Goal: Information Seeking & Learning: Compare options

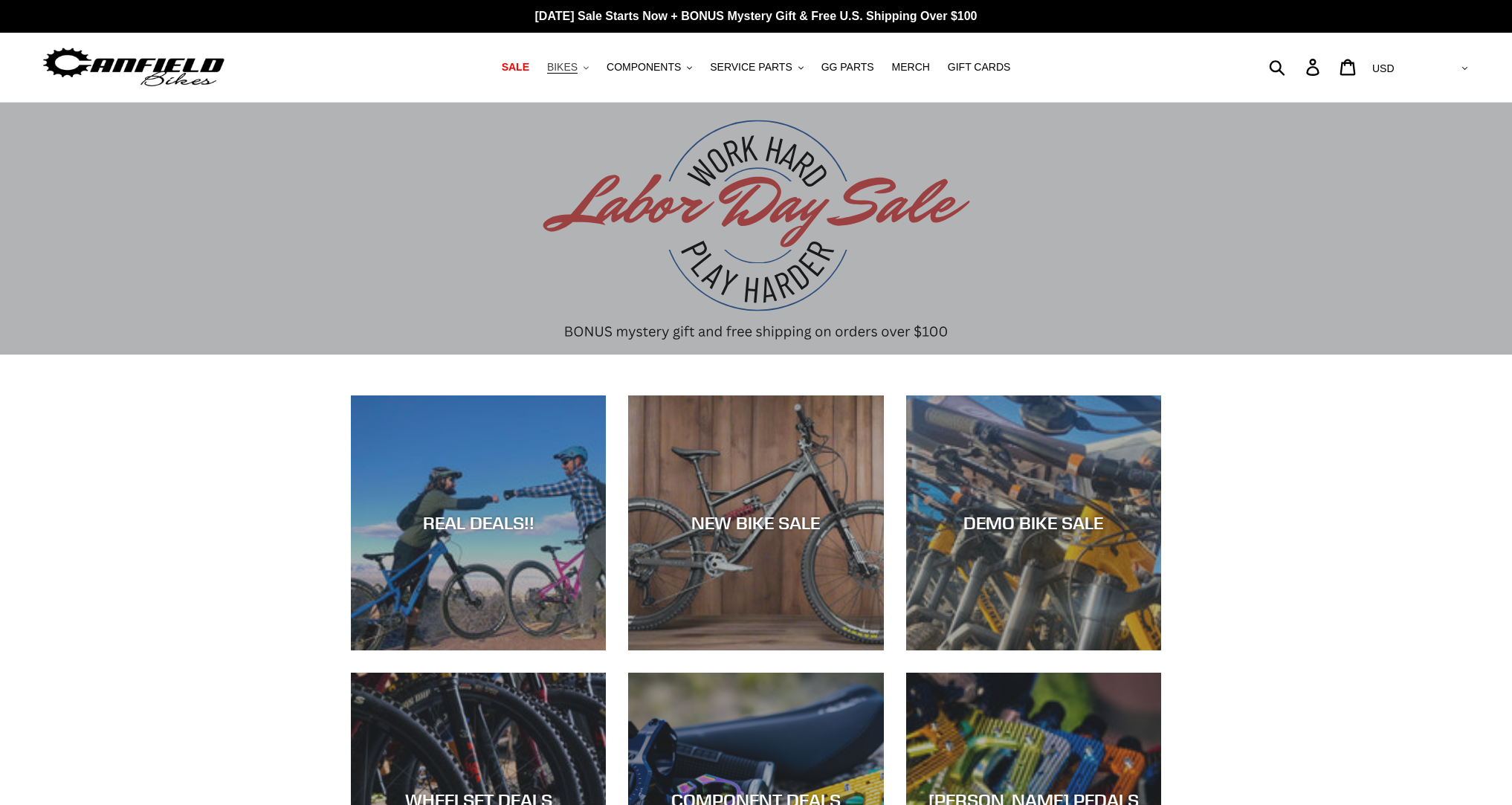
click at [584, 70] on button "BIKES .cls-1{fill:#231f20}" at bounding box center [568, 68] width 57 height 20
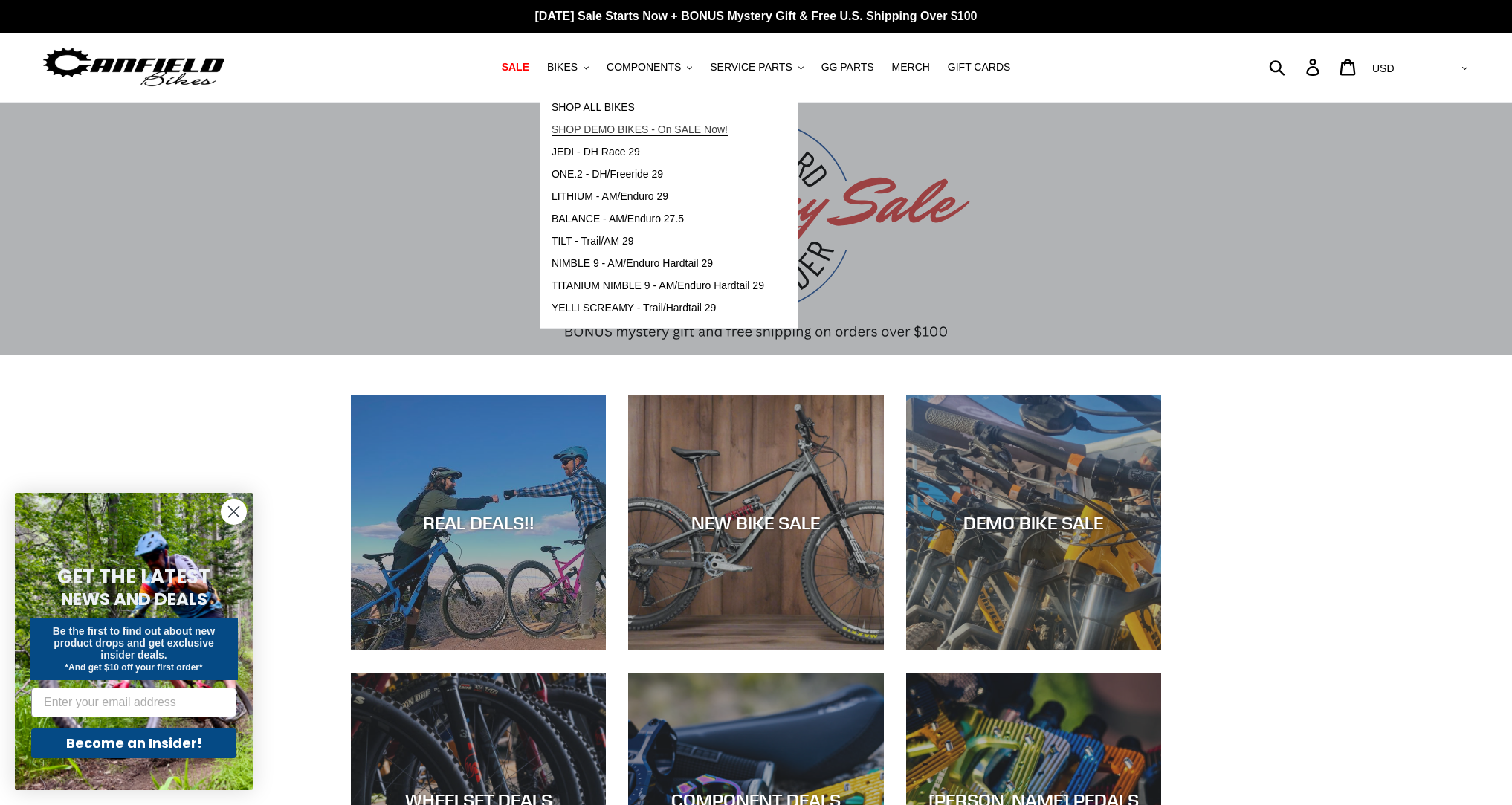
click at [613, 124] on span "SHOP DEMO BIKES - On SALE Now!" at bounding box center [640, 129] width 176 height 13
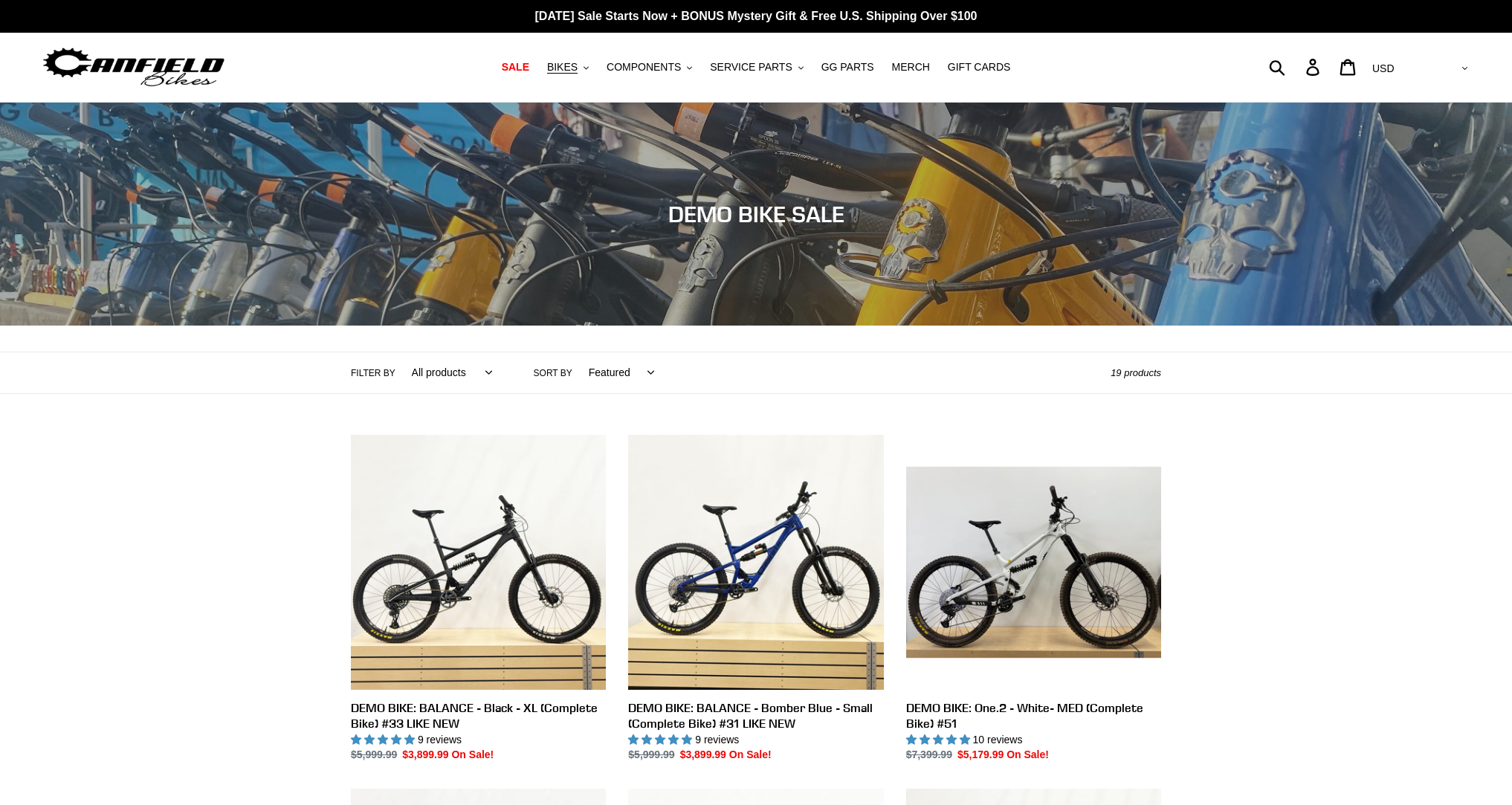
click at [467, 374] on select "All products balance BFCM23 DEMO BIKE Jedi Lithium Nimble 9 ONE.2 Tilt Yelli Sc…" at bounding box center [448, 372] width 100 height 41
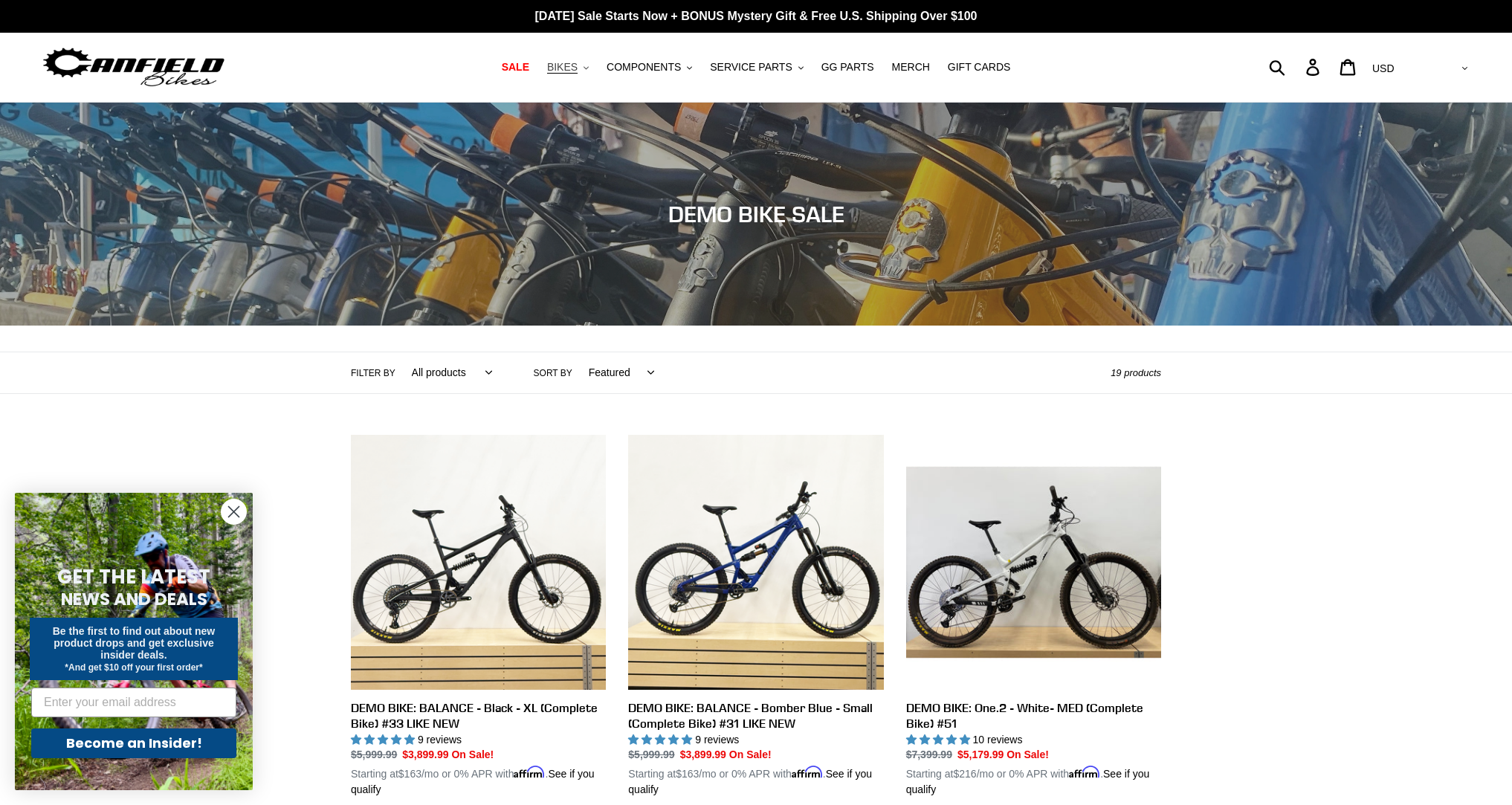
click at [575, 69] on span "BIKES" at bounding box center [563, 67] width 30 height 13
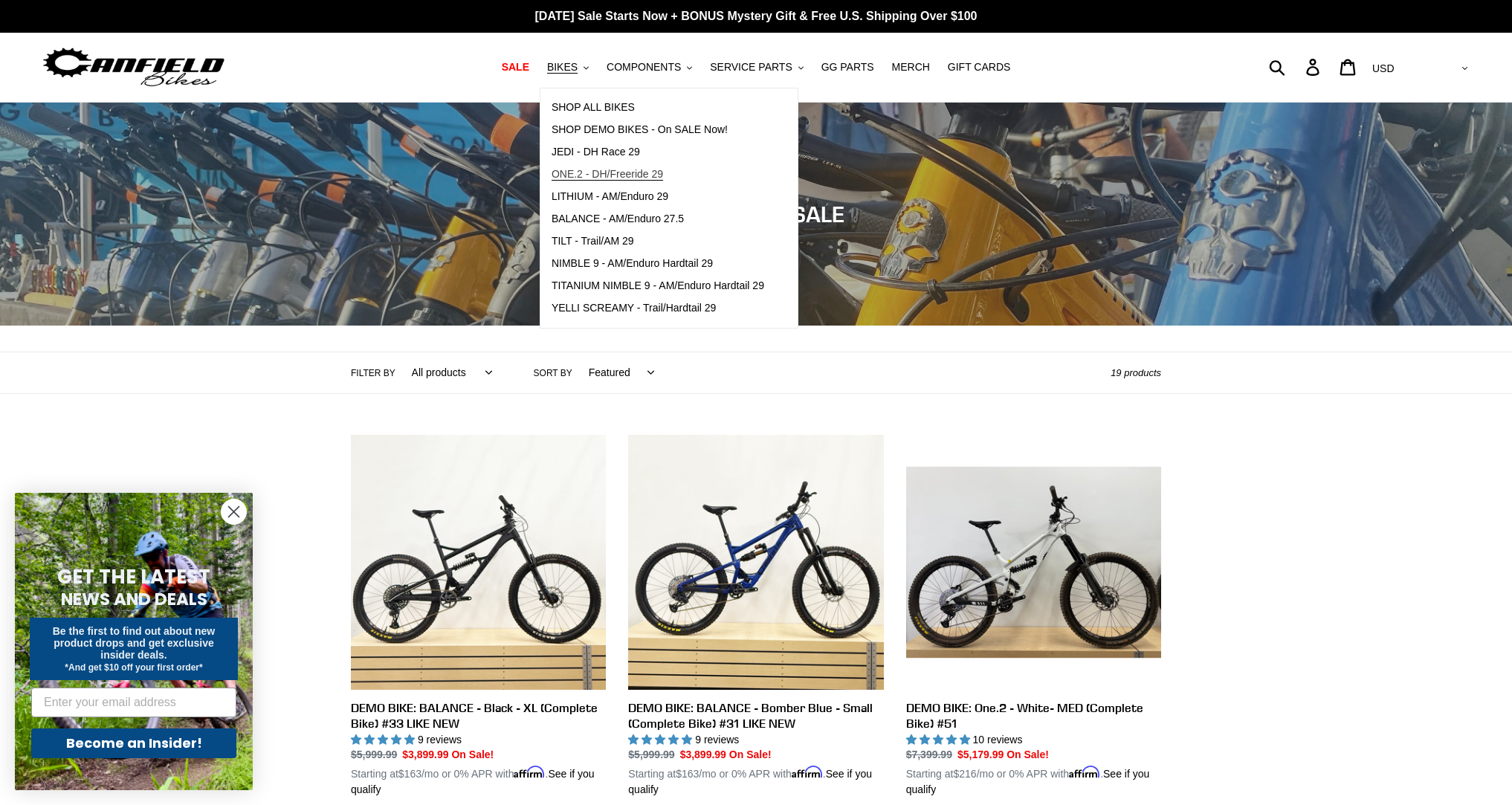
click at [661, 174] on span "ONE.2 - DH/Freeride 29" at bounding box center [608, 174] width 112 height 13
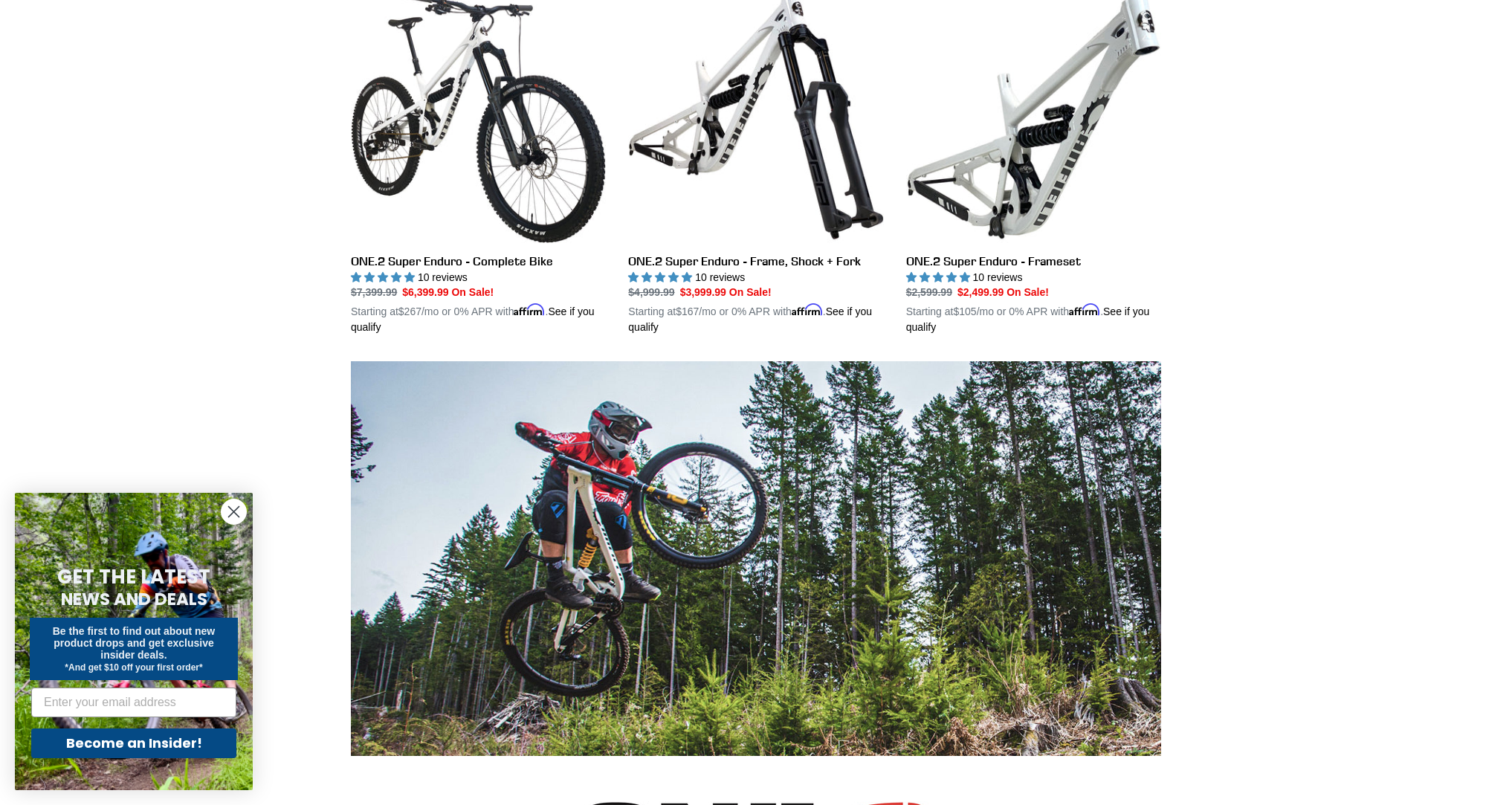
scroll to position [505, 0]
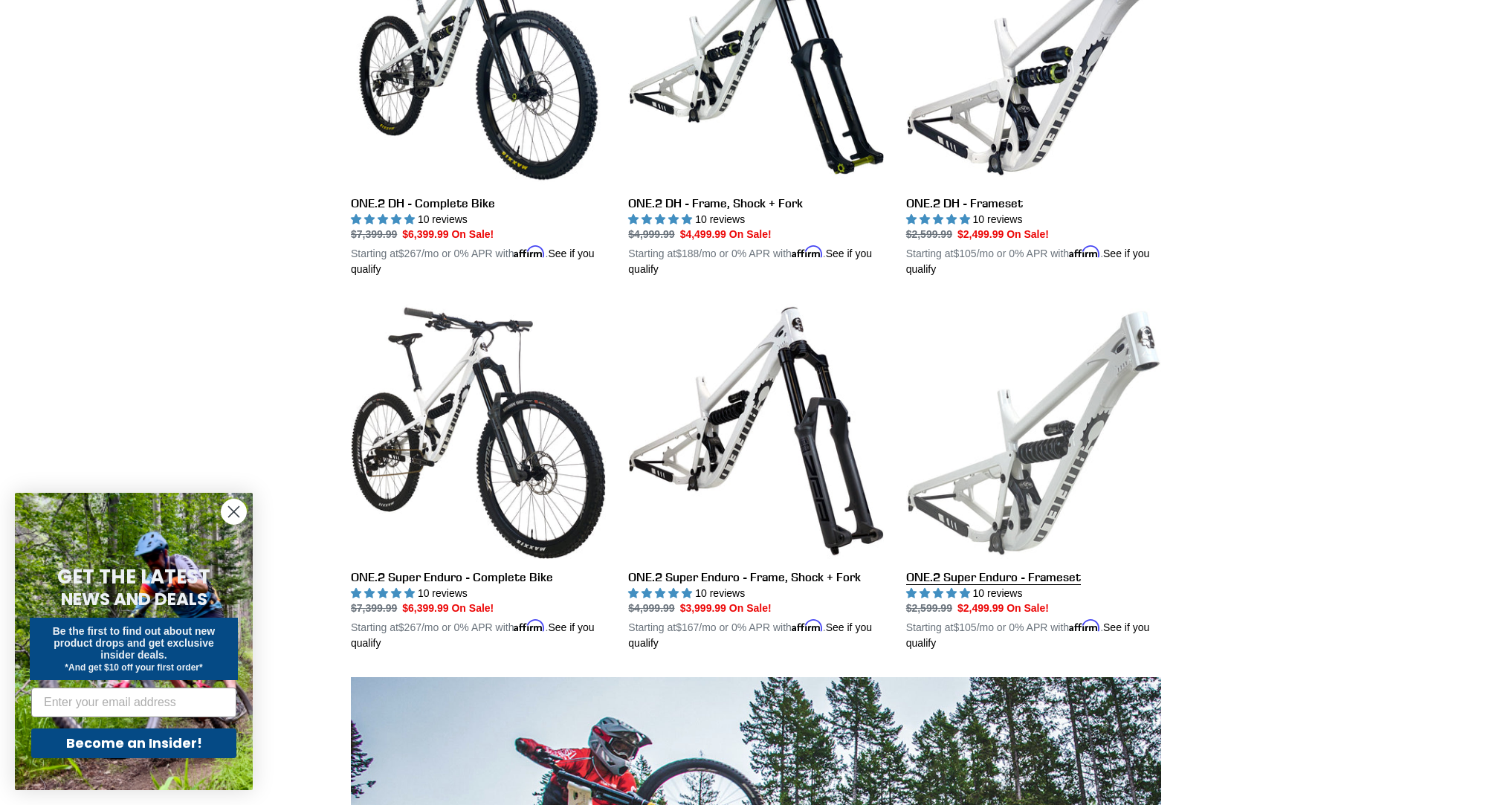
click at [1028, 435] on link "ONE.2 Super Enduro - Frameset" at bounding box center [1033, 476] width 255 height 348
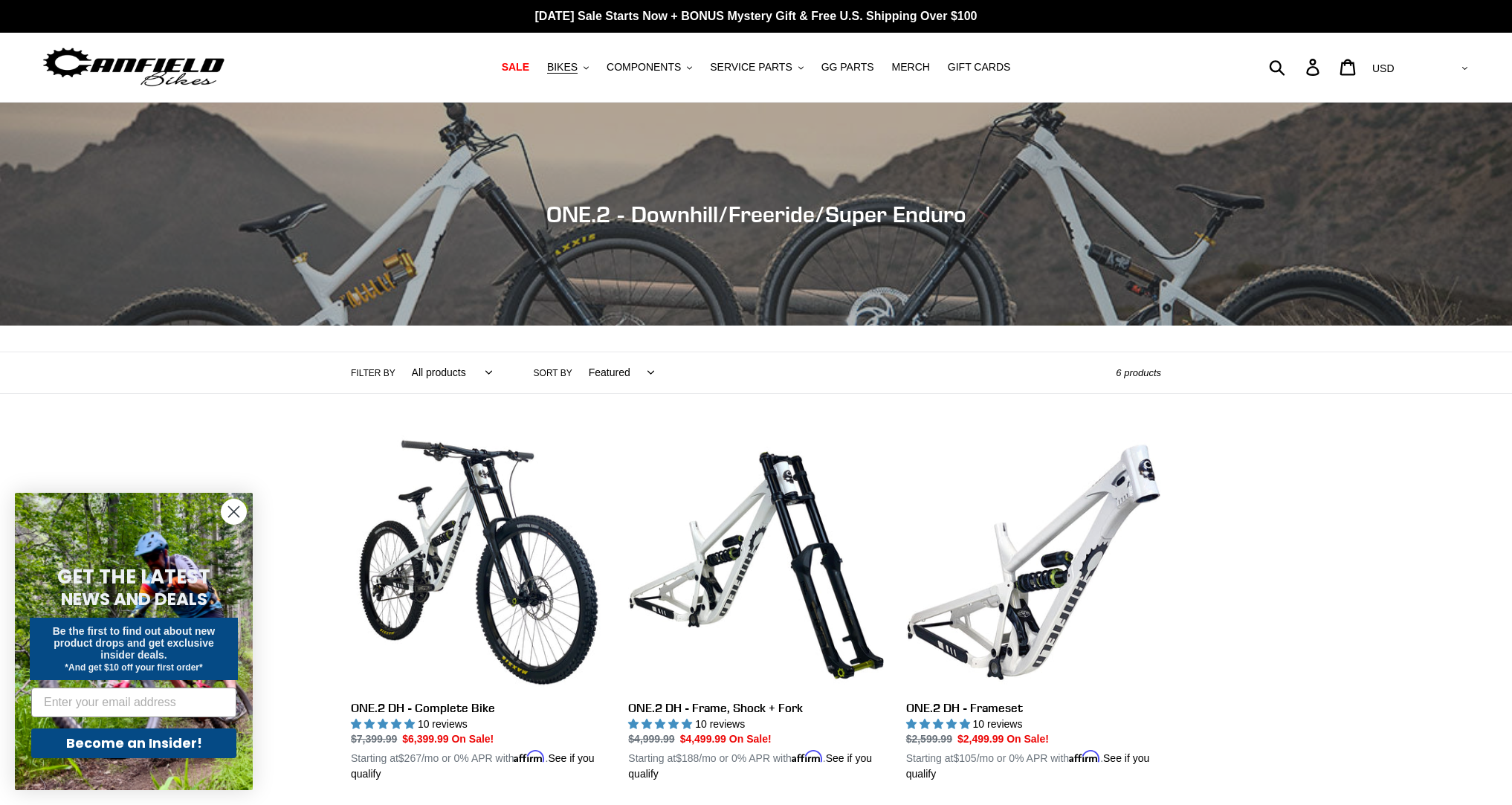
scroll to position [0, 0]
click at [588, 64] on button "BIKES .cls-1{fill:#231f20}" at bounding box center [568, 68] width 57 height 20
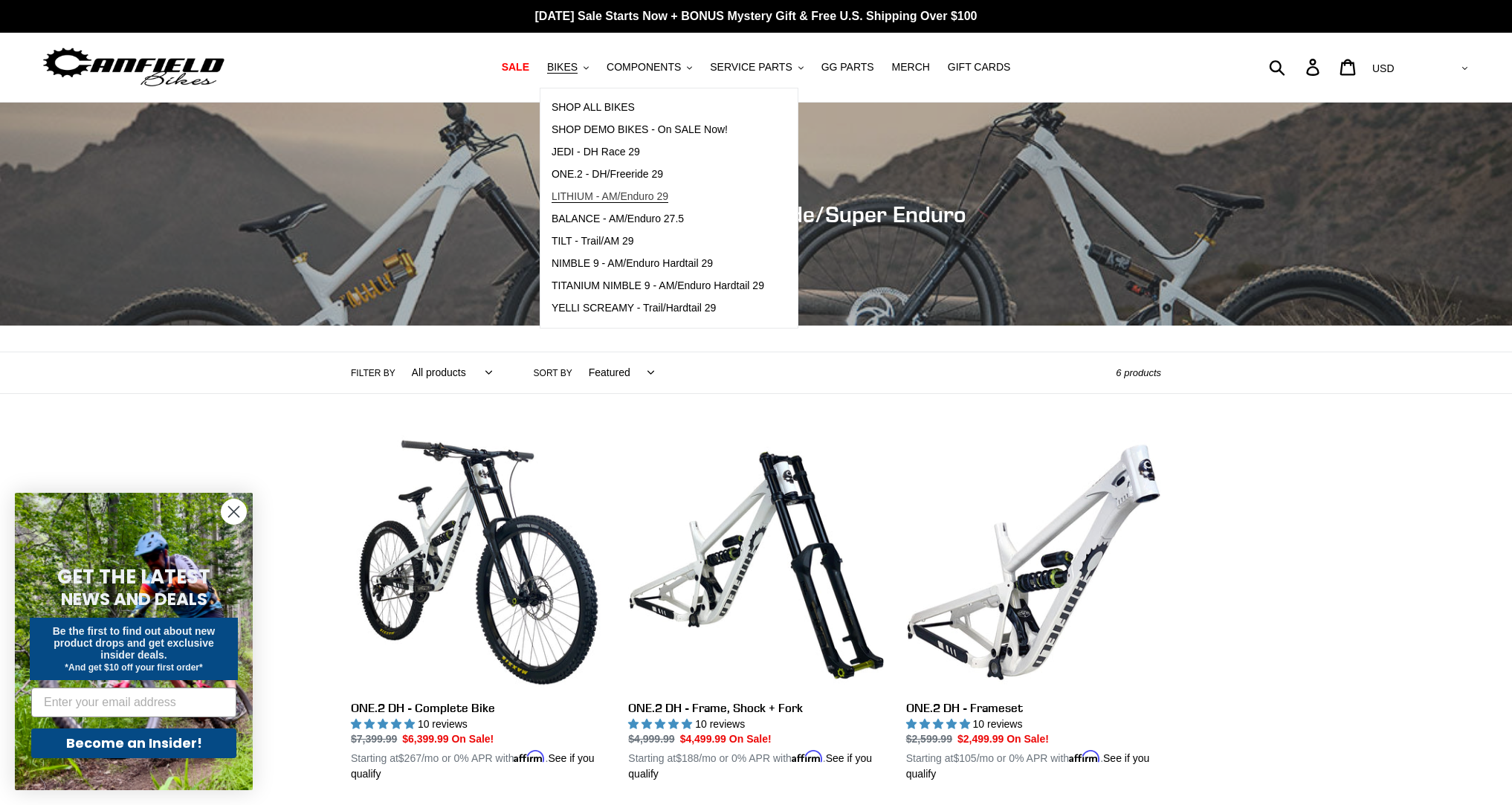
click at [651, 197] on span "LITHIUM - AM/Enduro 29" at bounding box center [610, 196] width 117 height 13
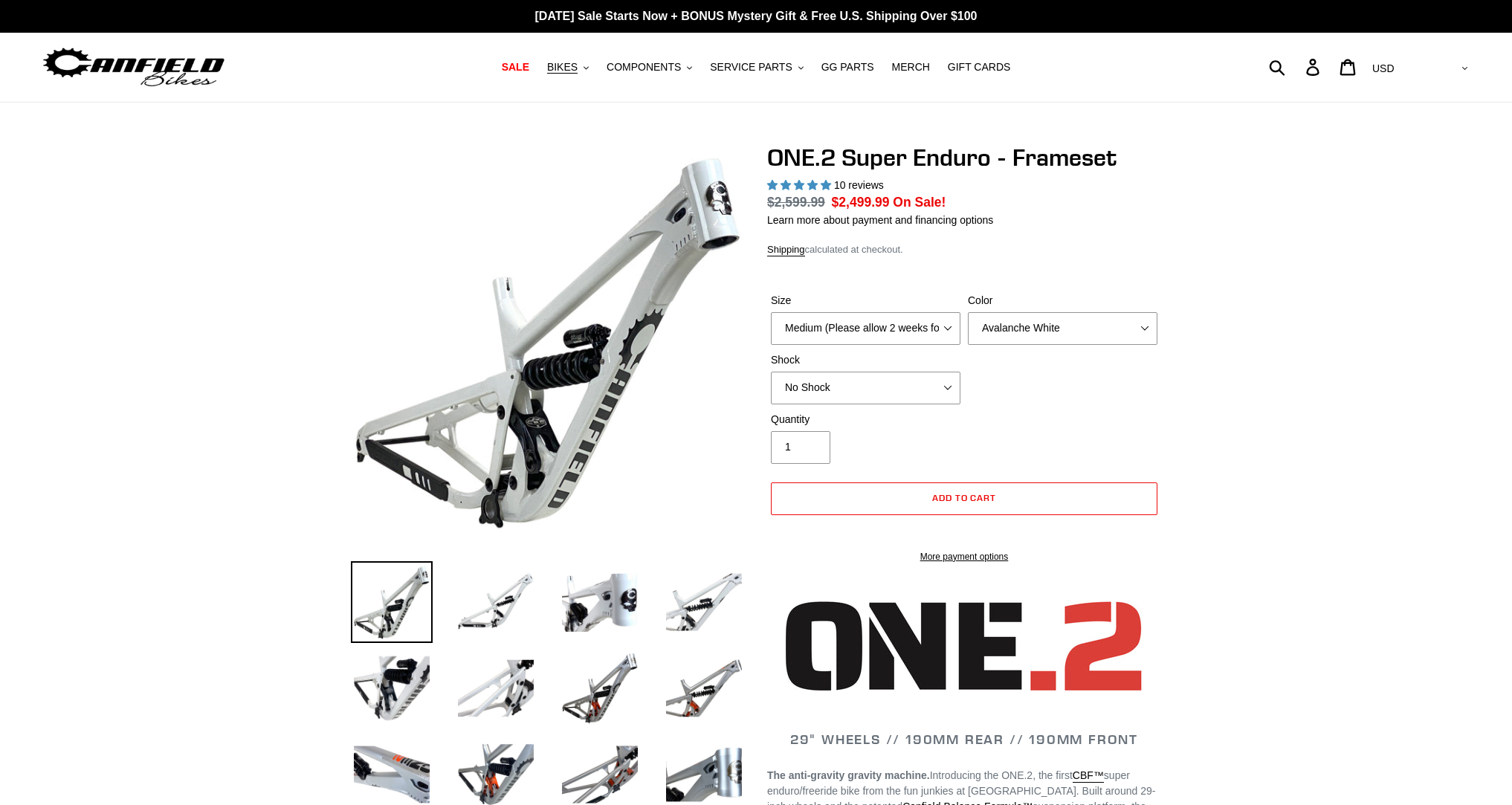
select select "highest-rating"
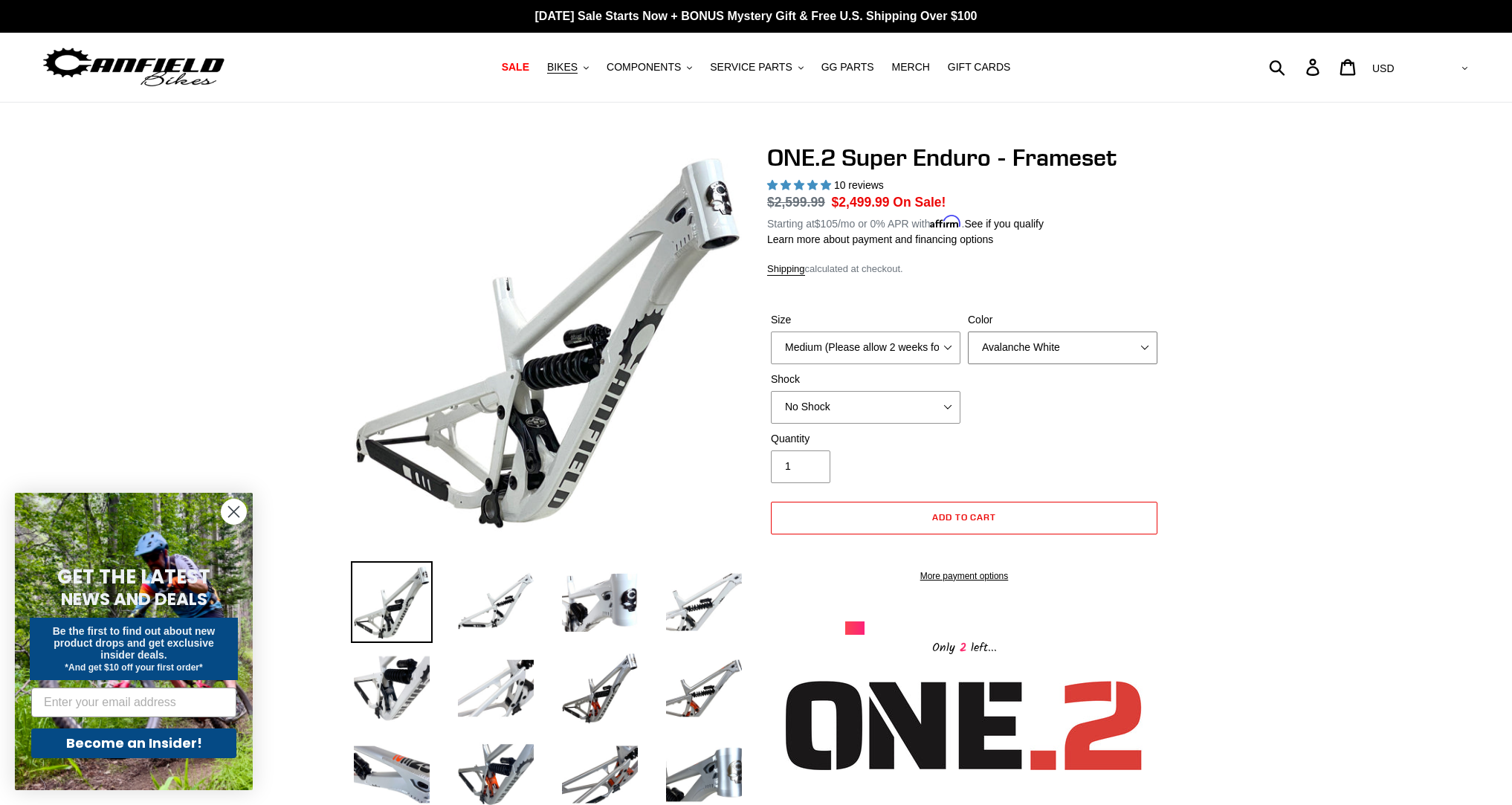
click at [1068, 348] on select "Avalanche White Bentonite Grey" at bounding box center [1063, 348] width 190 height 33
select select "Bentonite Grey"
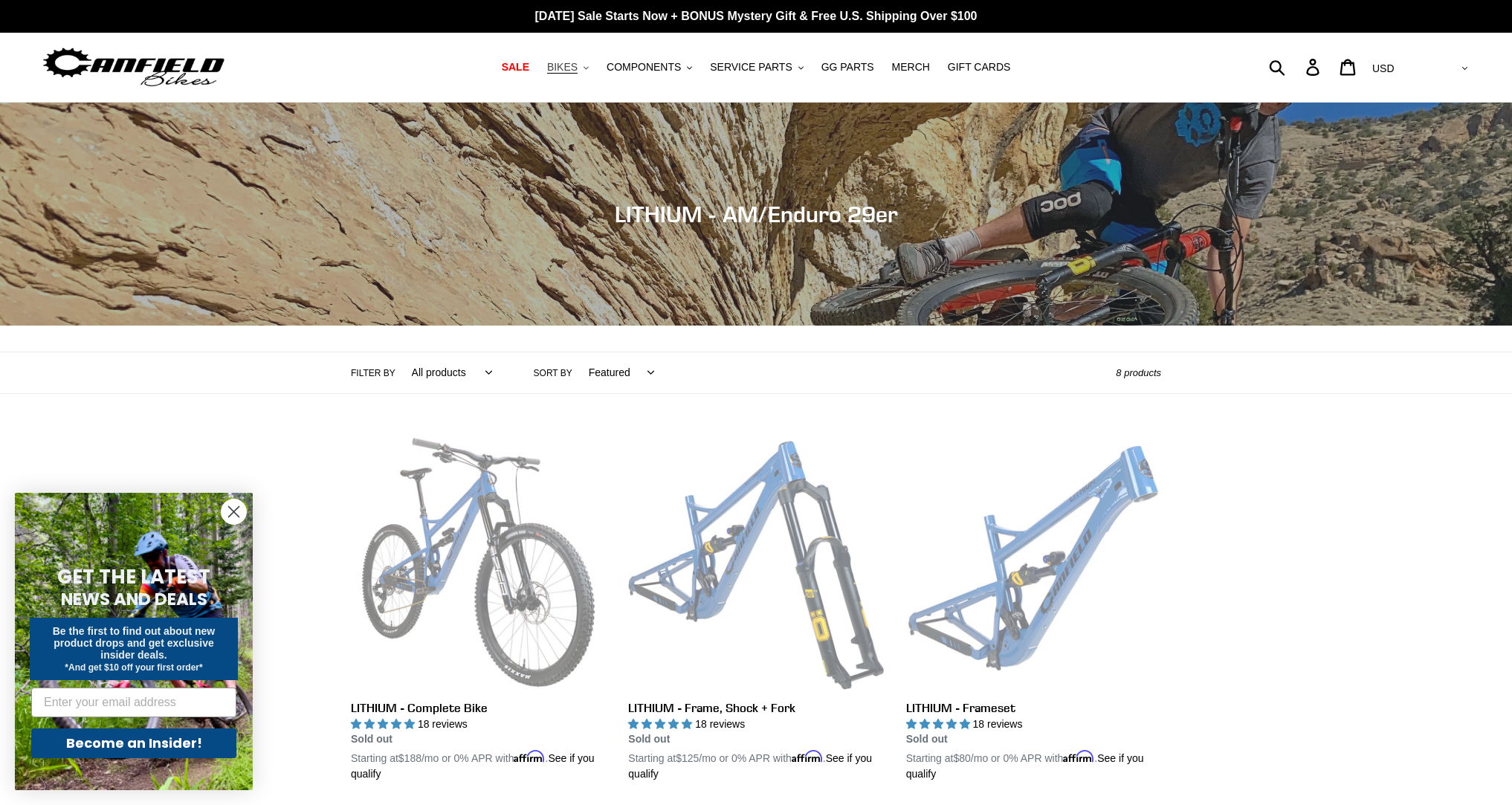
click at [578, 70] on span "BIKES" at bounding box center [563, 67] width 30 height 13
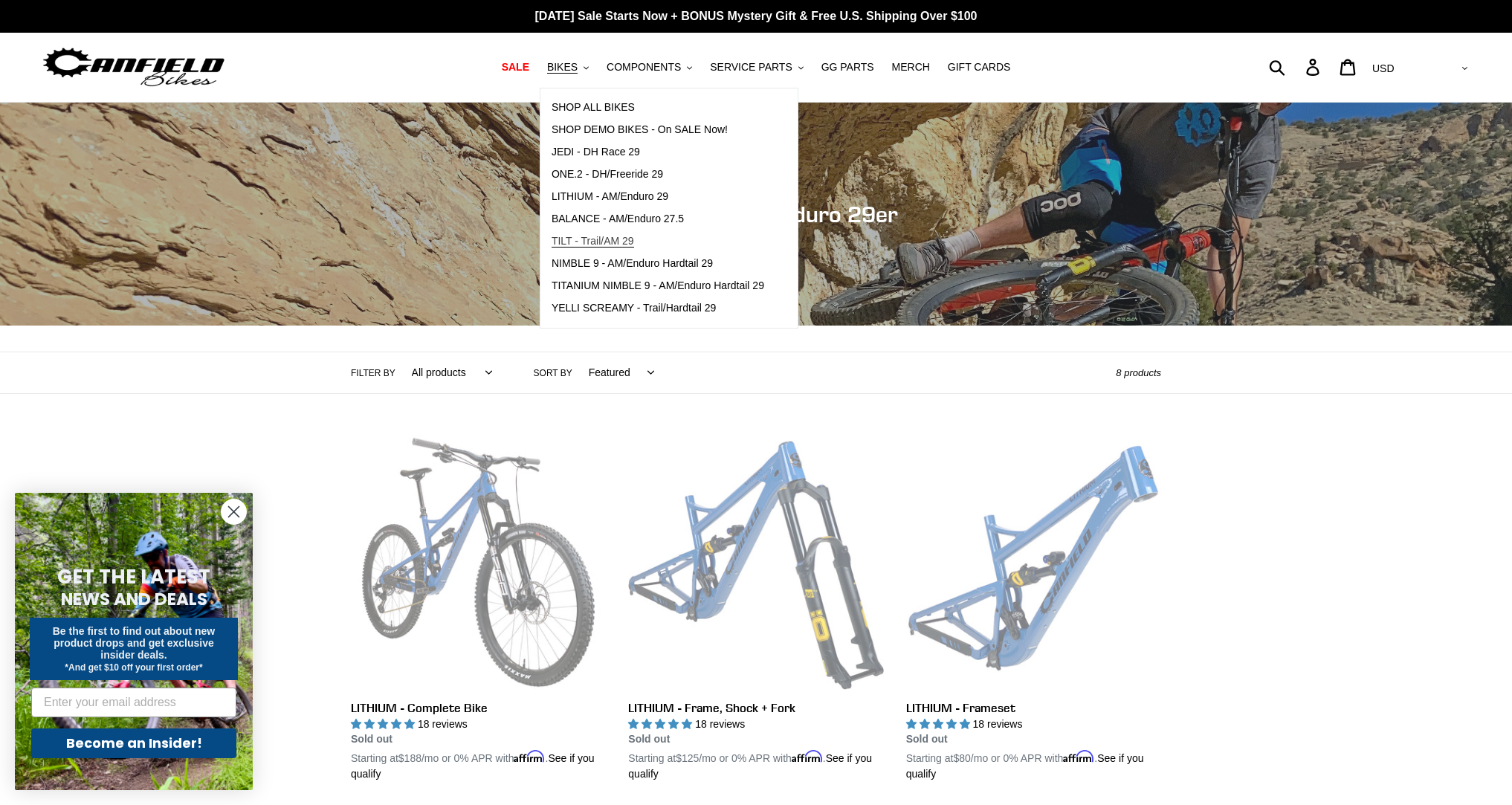
click at [621, 239] on span "TILT - Trail/AM 29" at bounding box center [593, 241] width 83 height 13
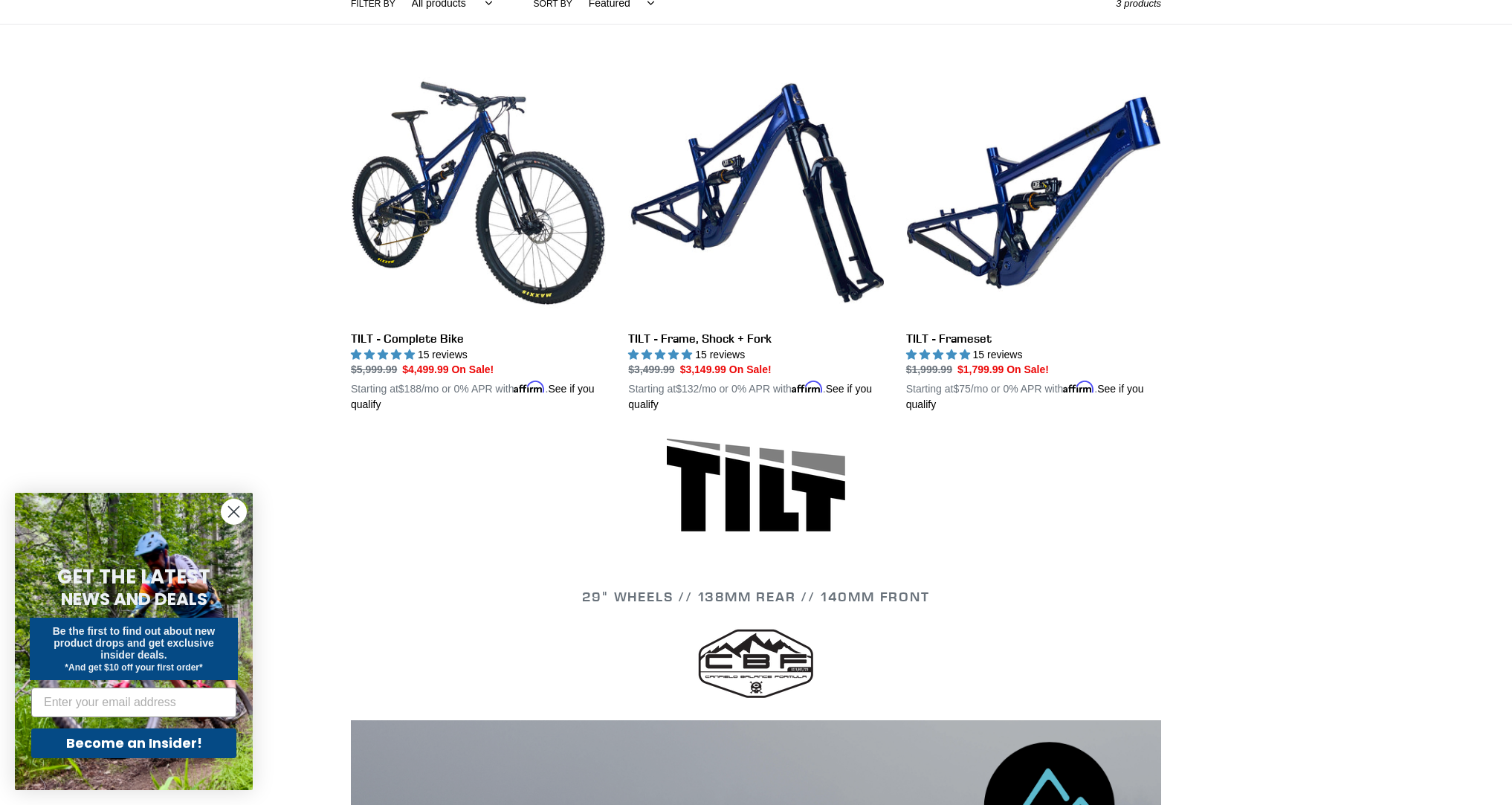
scroll to position [370, 0]
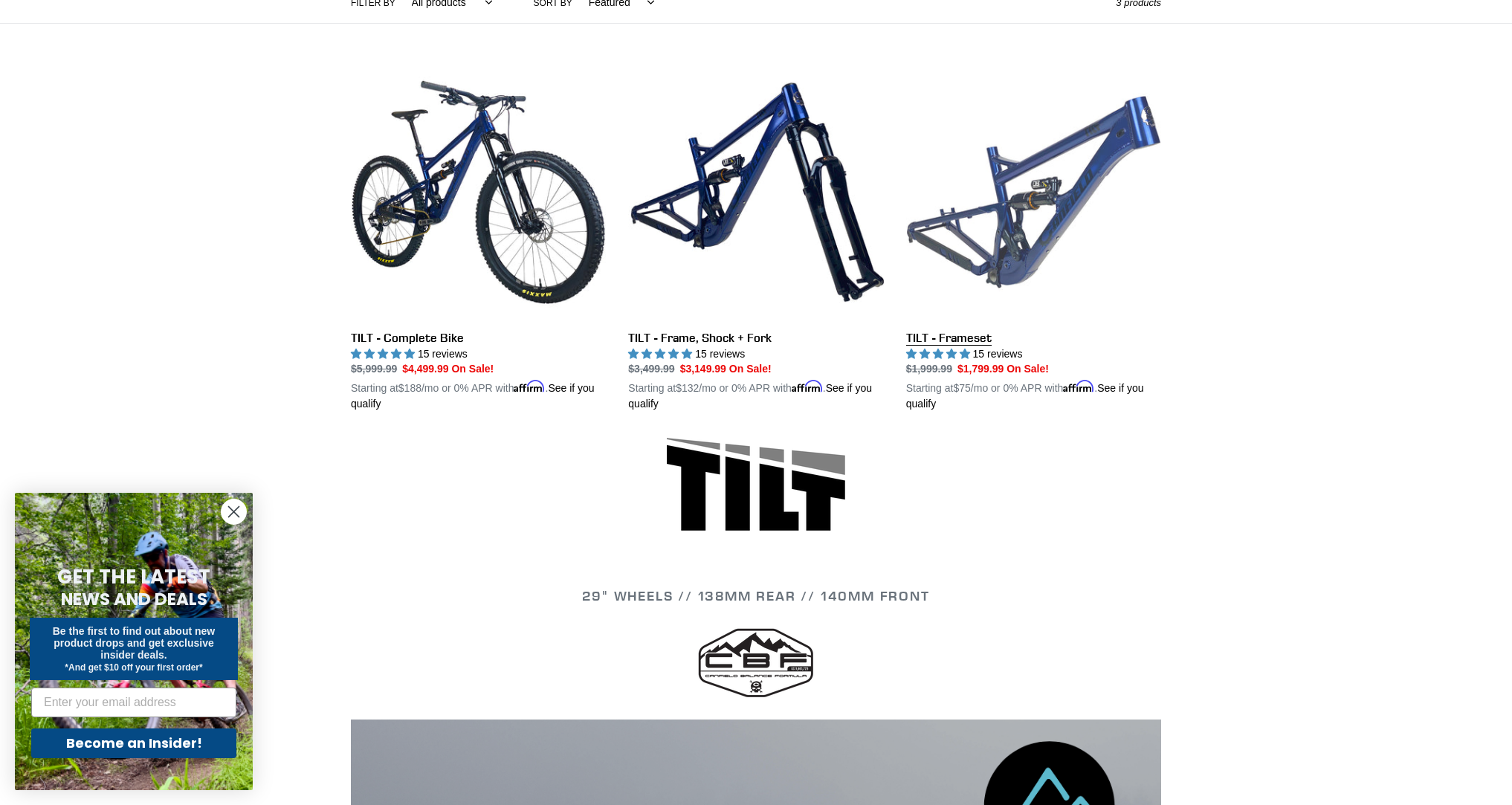
click at [1075, 137] on link "TILT - Frameset" at bounding box center [1033, 238] width 255 height 348
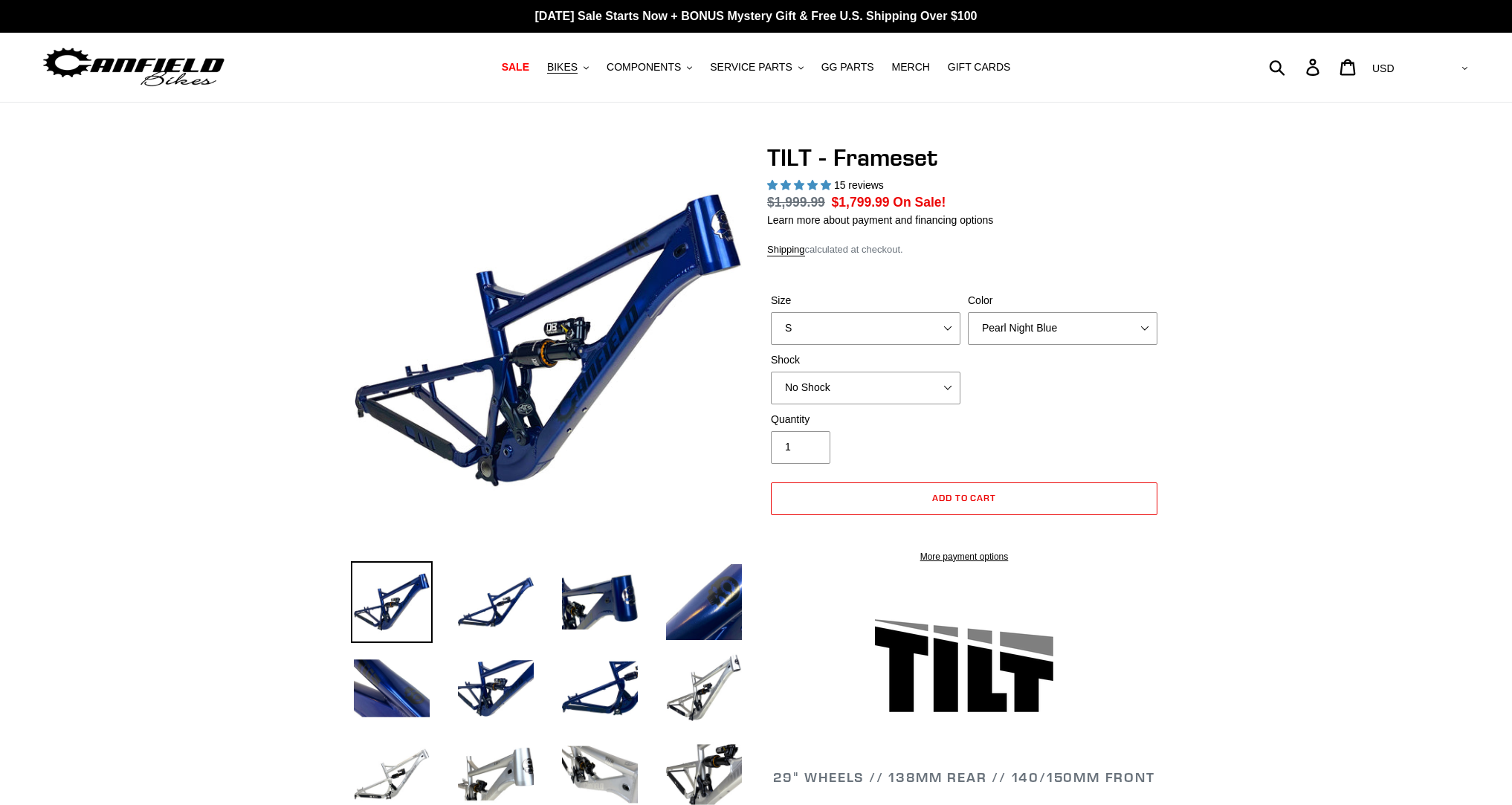
select select "highest-rating"
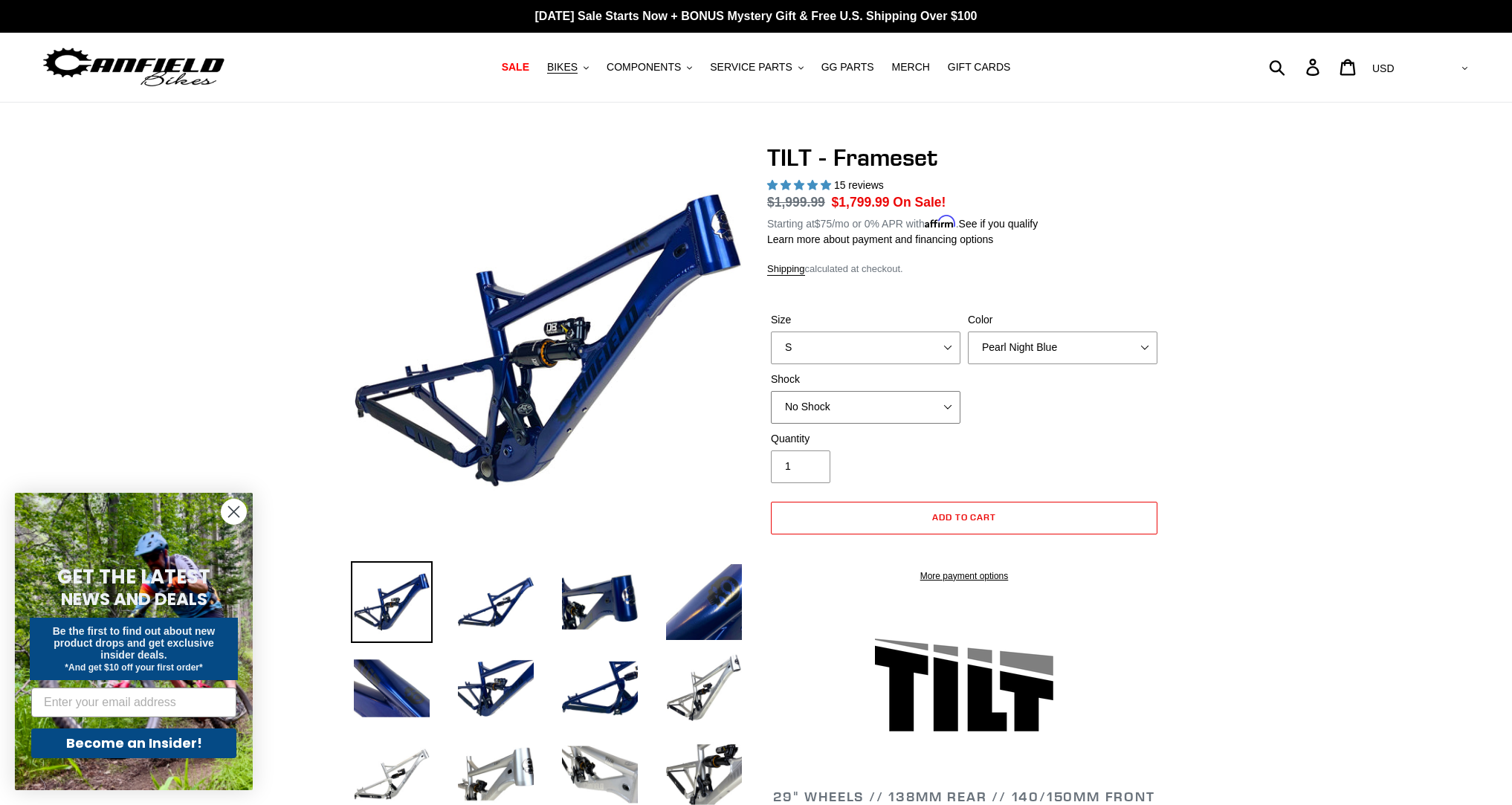
click at [916, 402] on select "No Shock Cane Creek DB Kitsuma Air RockShox Deluxe Ultimate Fox FLOAT X EXT Sto…" at bounding box center [866, 407] width 190 height 33
select select "Fox FLOAT X"
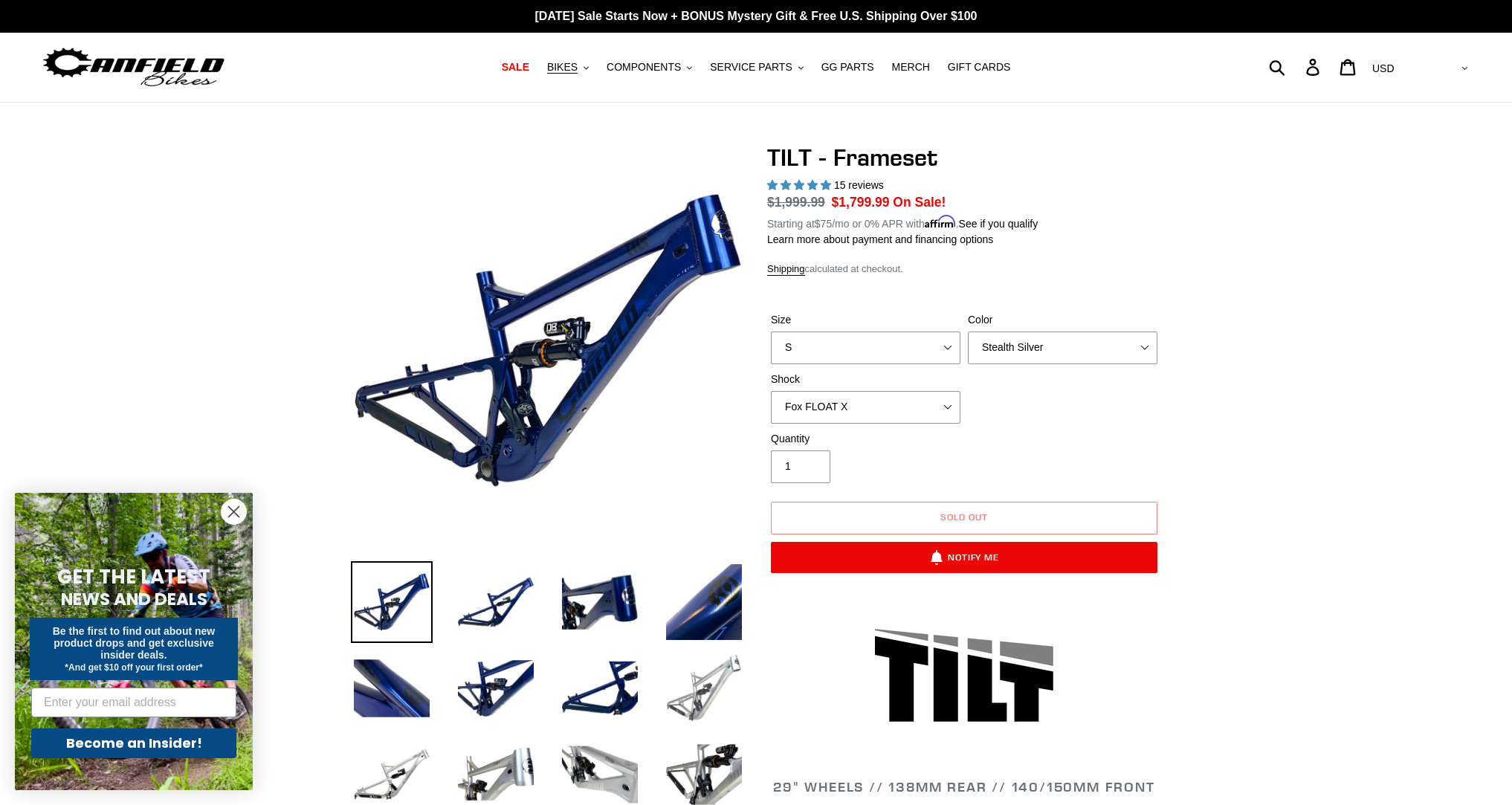
click at [718, 687] on img at bounding box center [704, 687] width 82 height 82
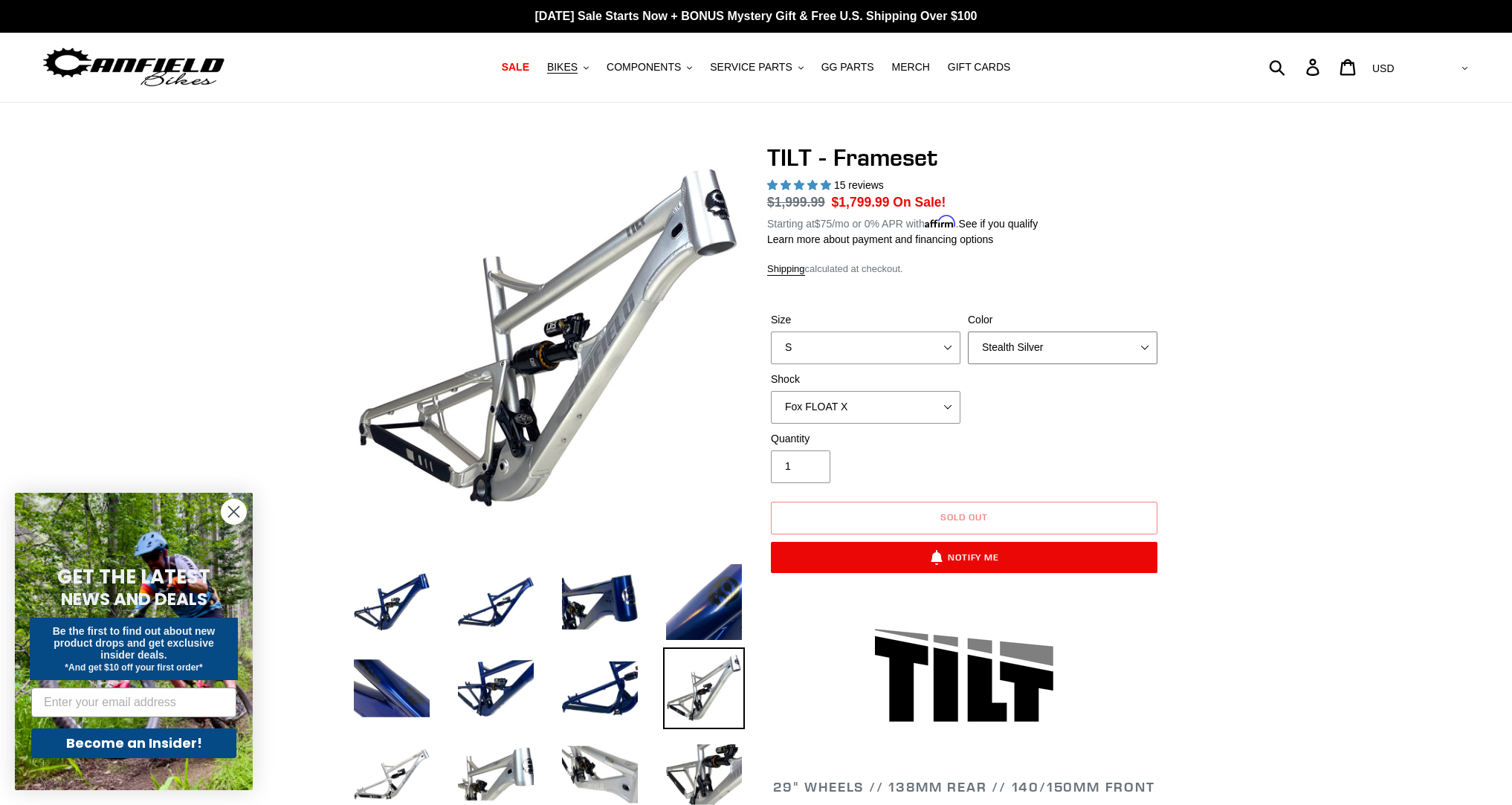
select select "Pearl Night Blue"
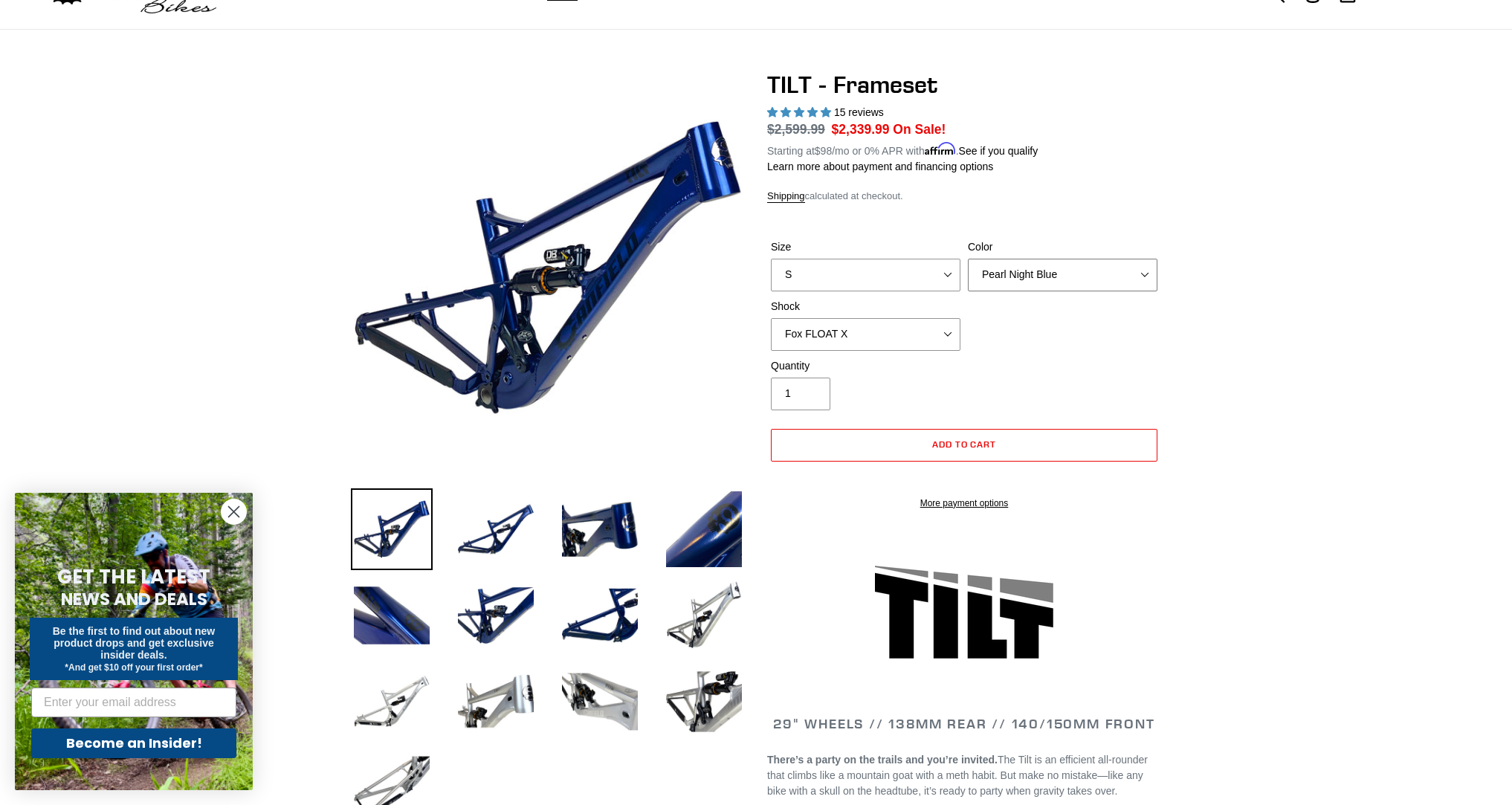
scroll to position [60, 0]
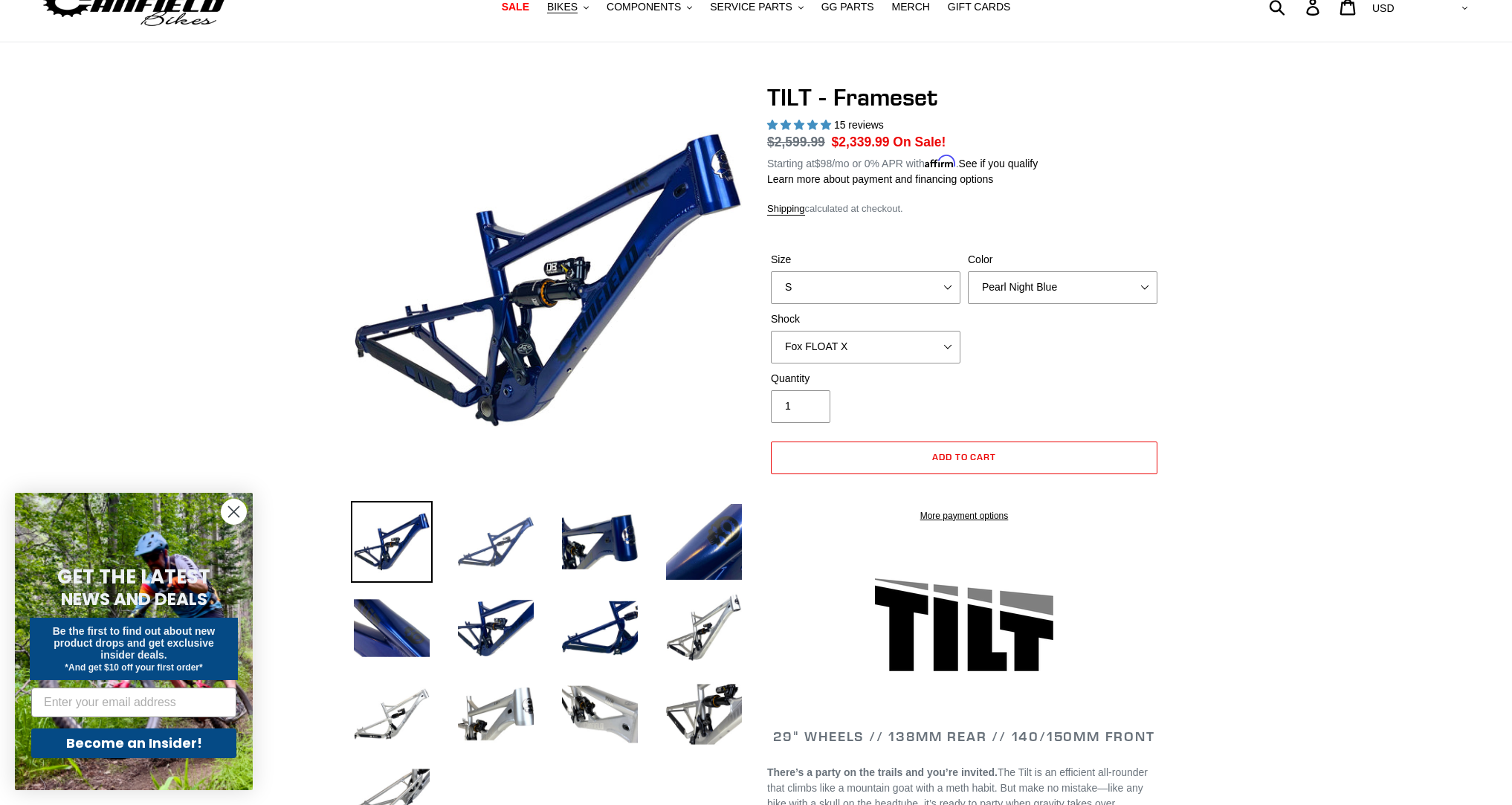
click at [519, 528] on img at bounding box center [496, 541] width 82 height 82
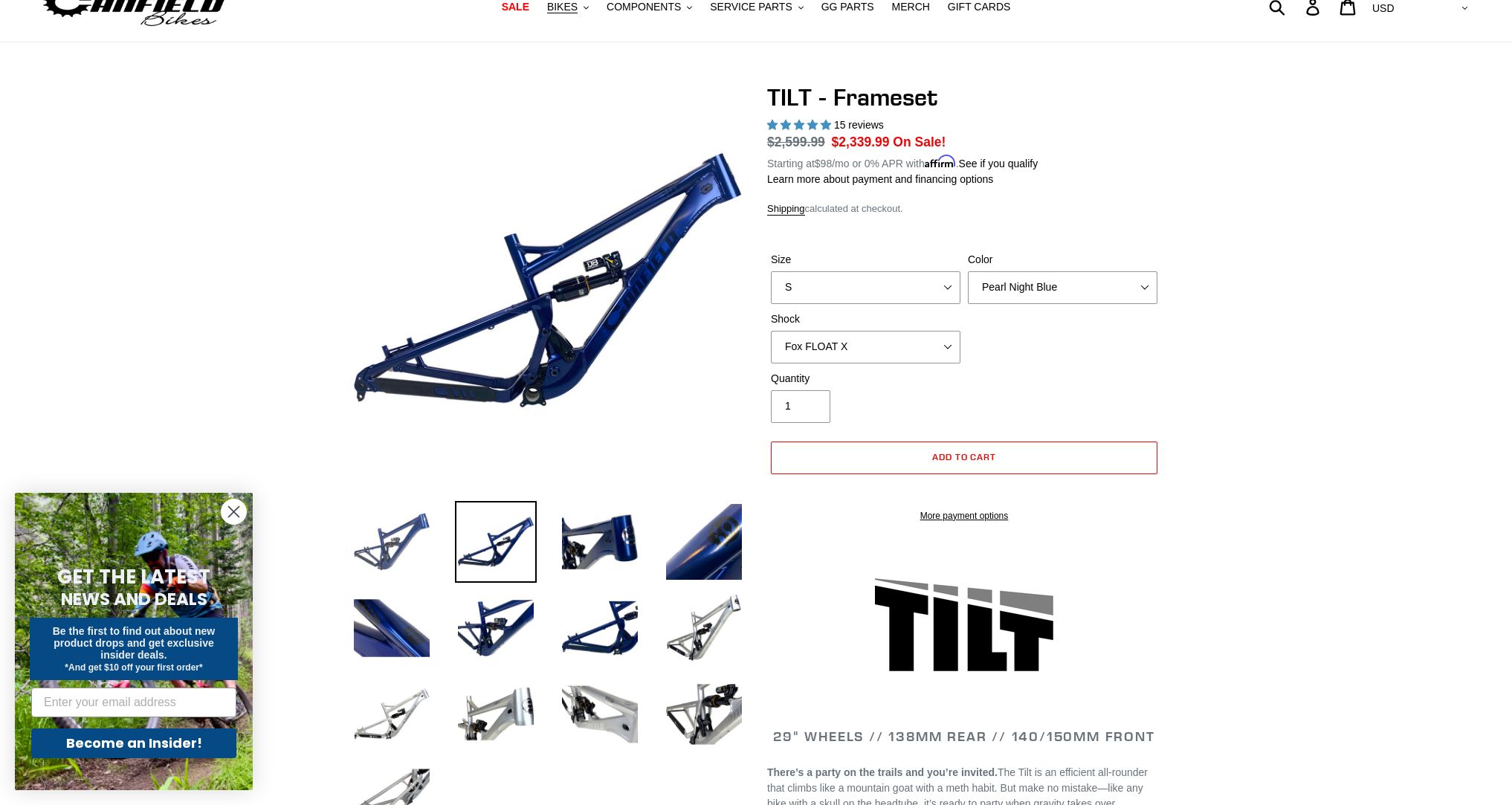
click at [377, 539] on img at bounding box center [392, 541] width 82 height 82
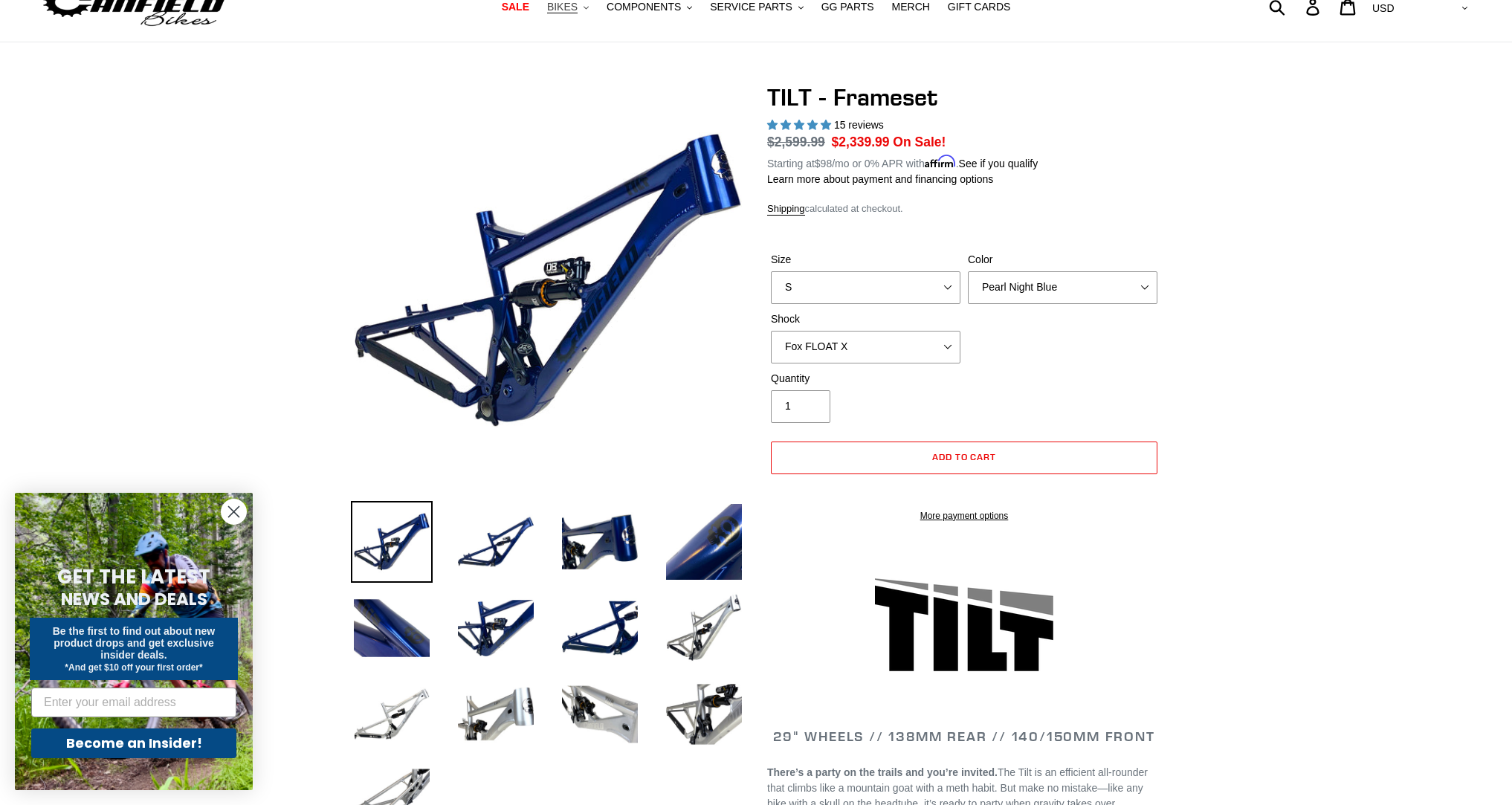
click at [594, 5] on button "BIKES .cls-1{fill:#231f20}" at bounding box center [568, 7] width 57 height 20
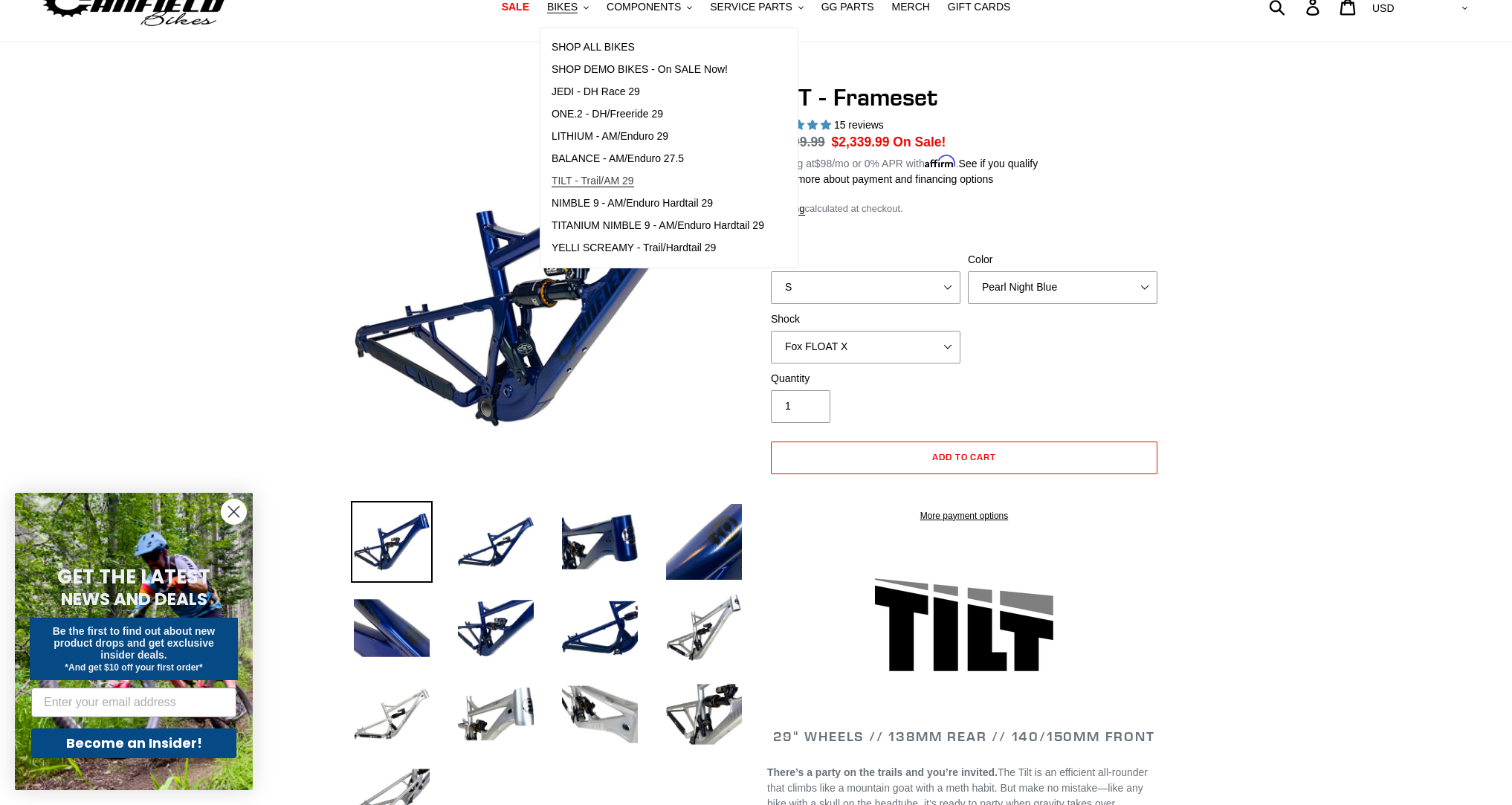
click at [592, 181] on span "TILT - Trail/AM 29" at bounding box center [593, 180] width 83 height 13
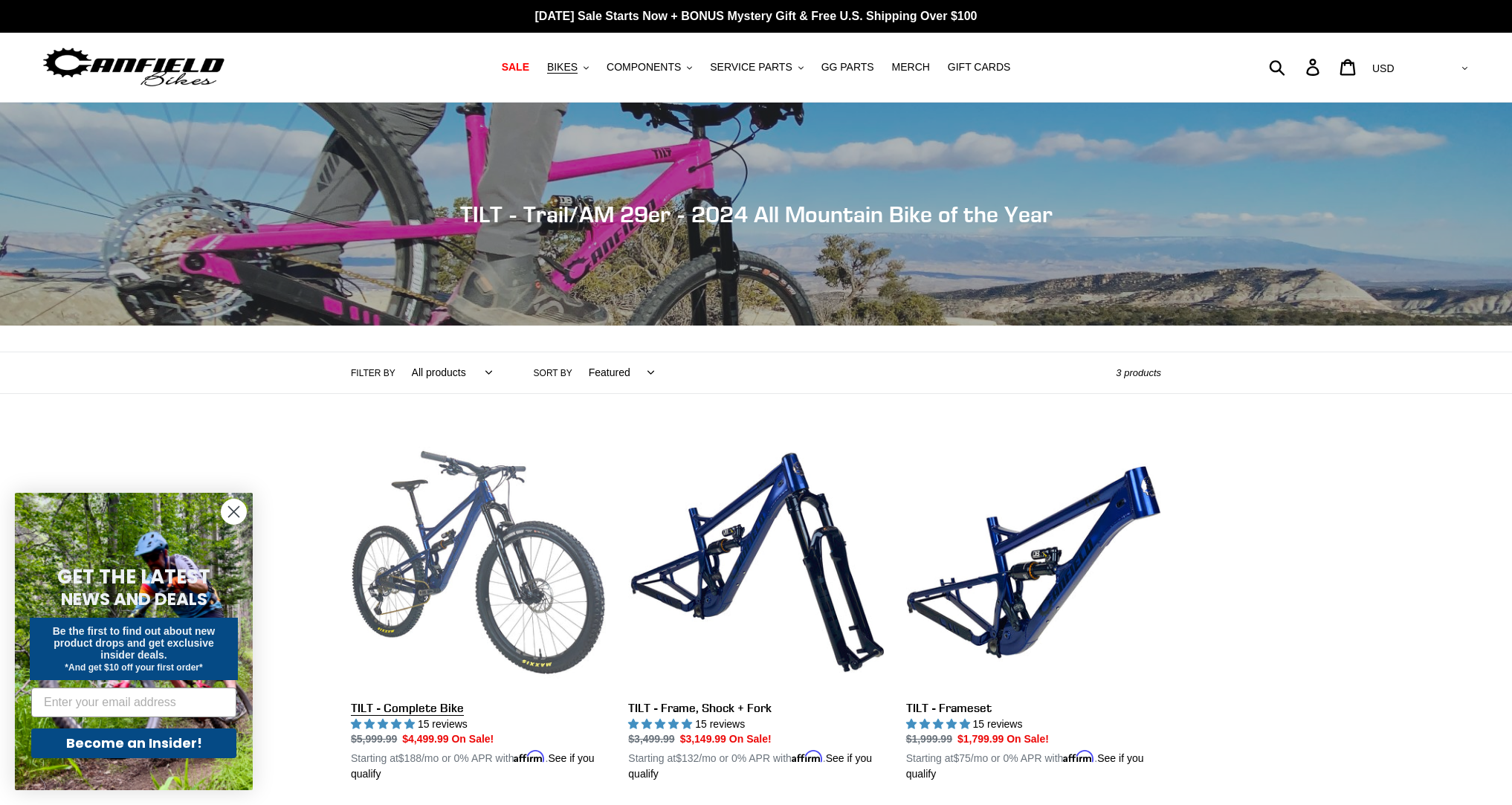
click at [544, 523] on link "TILT - Complete Bike" at bounding box center [478, 608] width 255 height 348
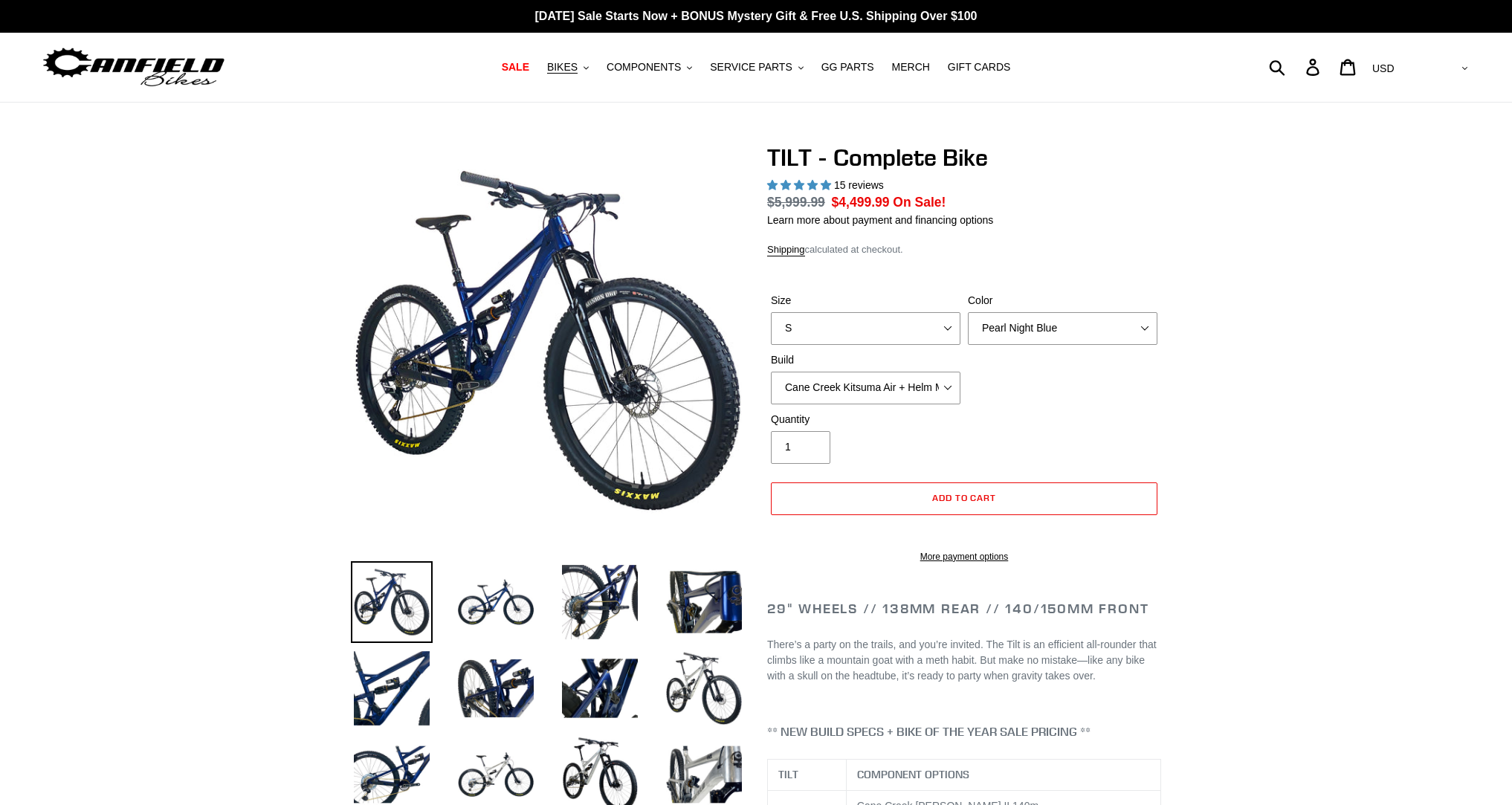
select select "highest-rating"
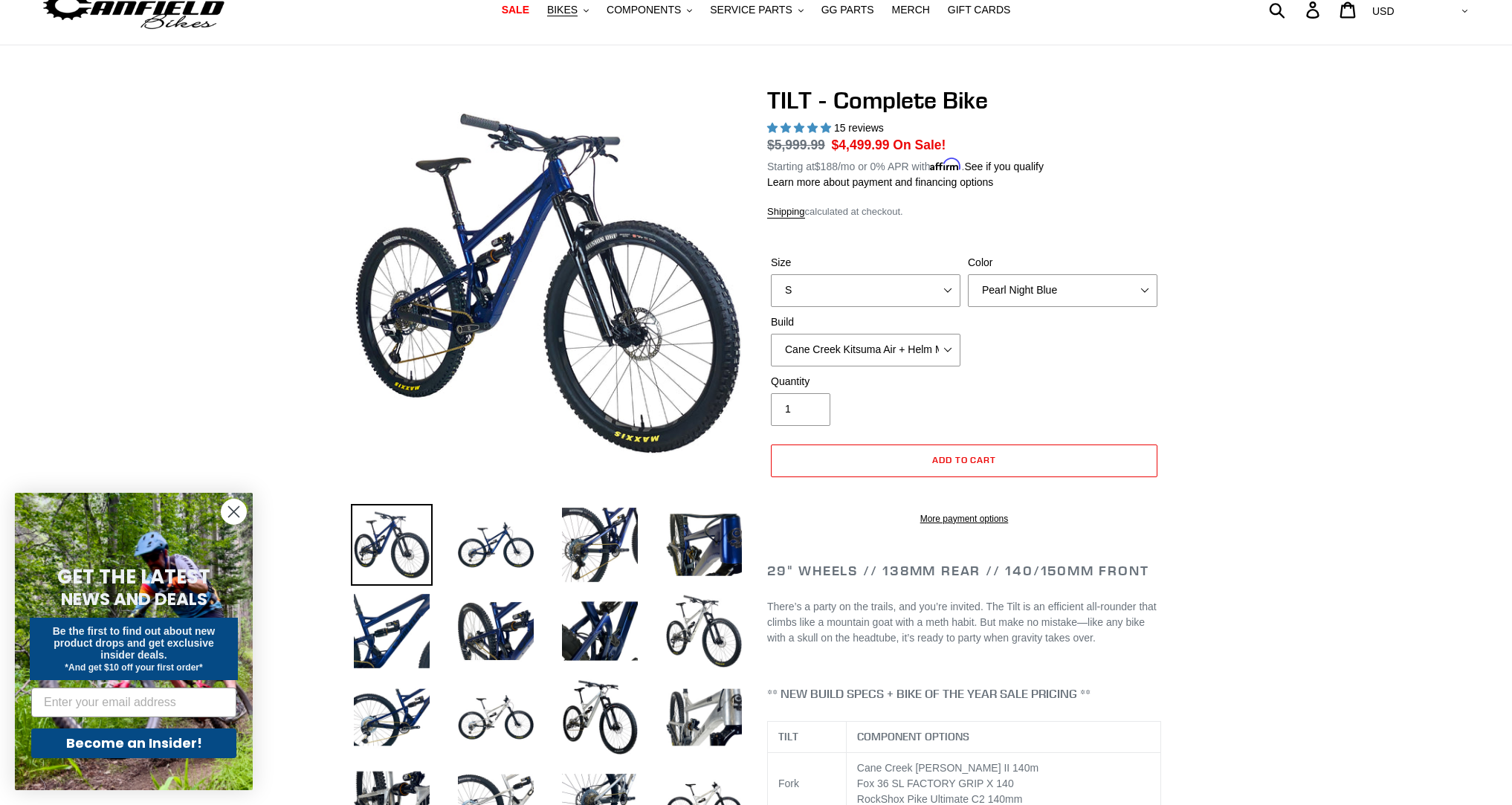
scroll to position [60, 0]
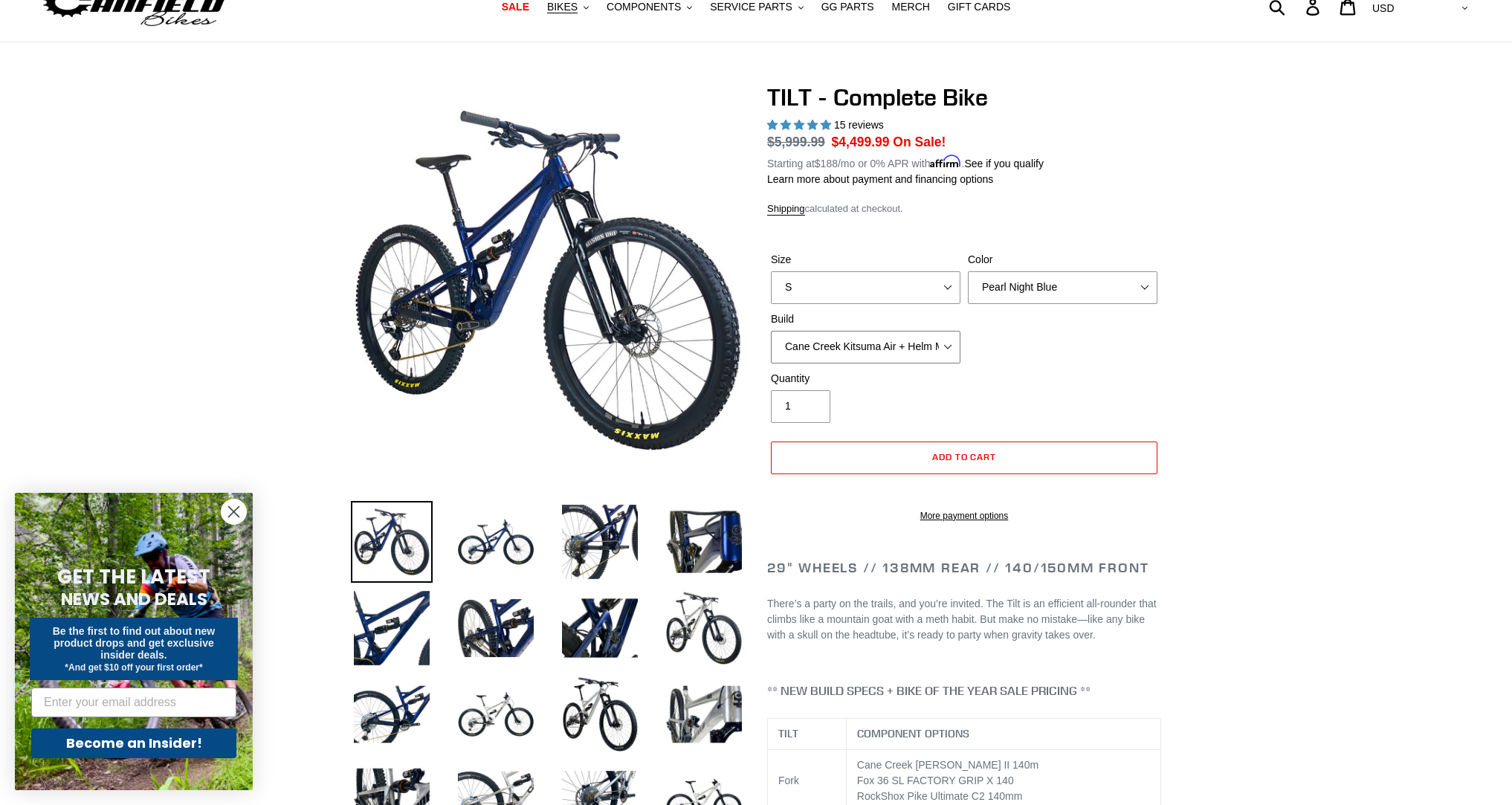
click at [907, 342] on select "Cane Creek Kitsuma Air + Helm MKII 140 + SRAM GX Cane Creek Kitsuma Air + Helm …" at bounding box center [866, 347] width 190 height 33
select select "Fox Float X + 36 SL Factory Grip X 140 + SRAM GX"
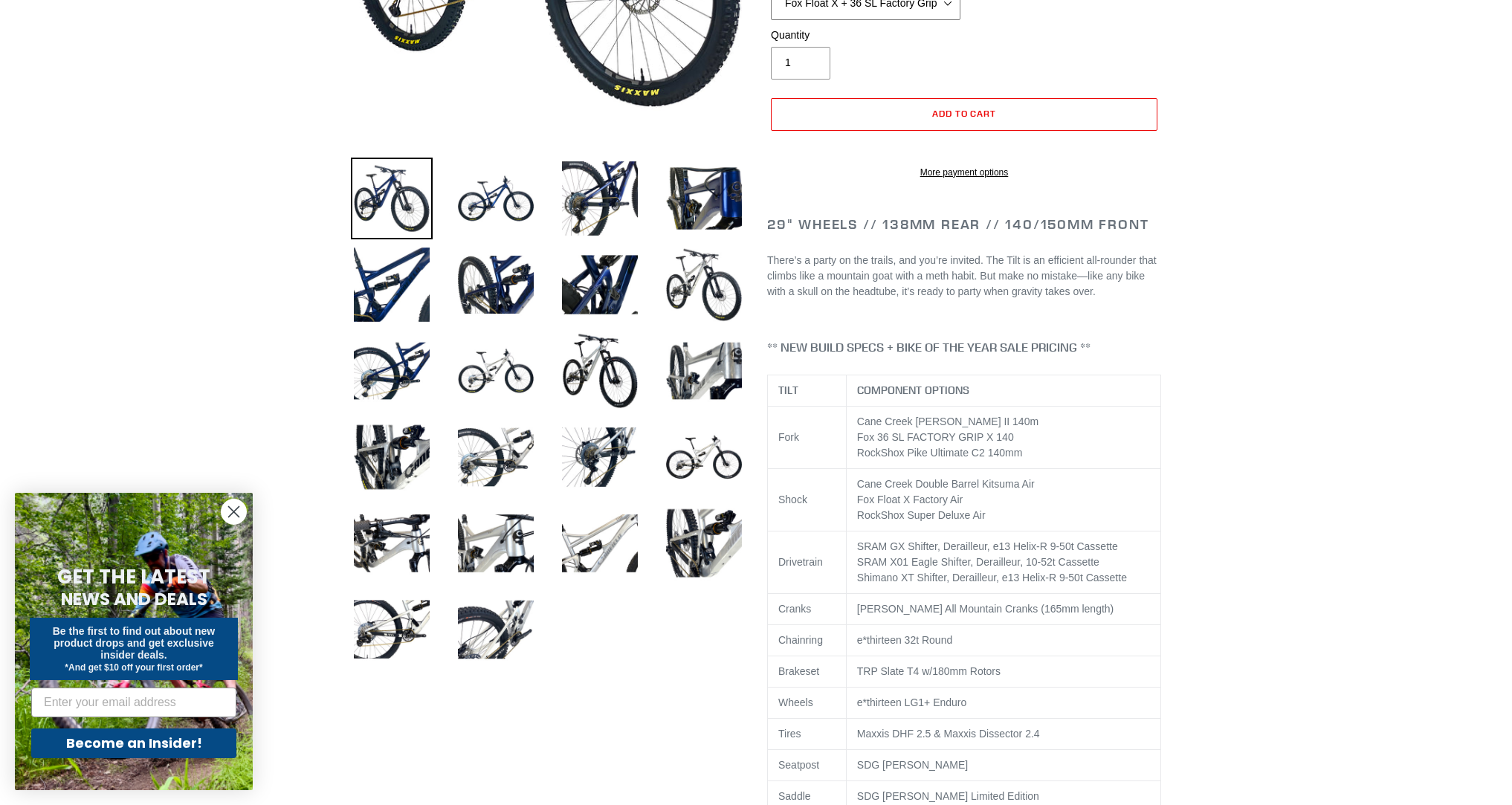
scroll to position [306, 0]
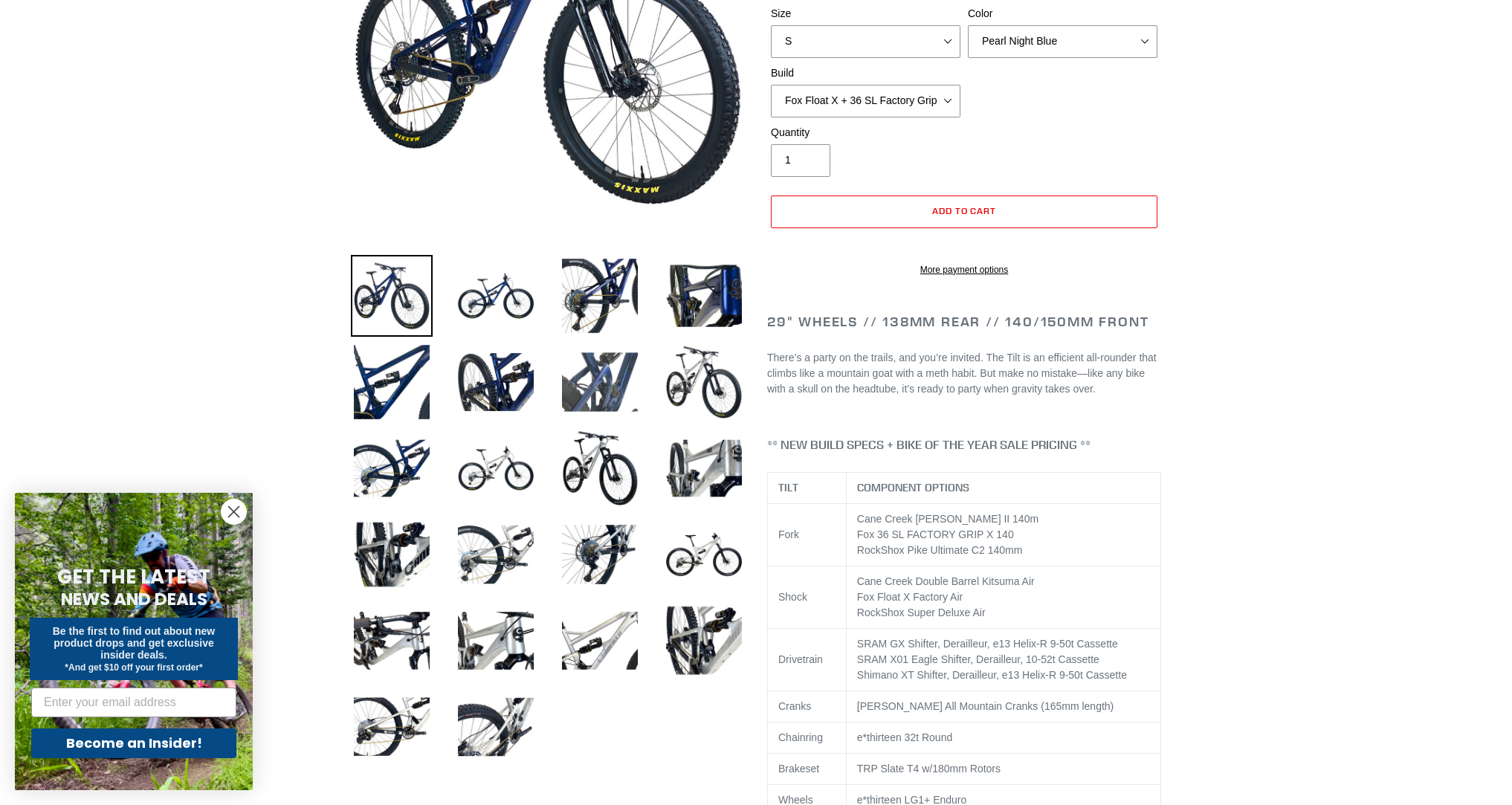
click at [593, 387] on img at bounding box center [600, 381] width 82 height 82
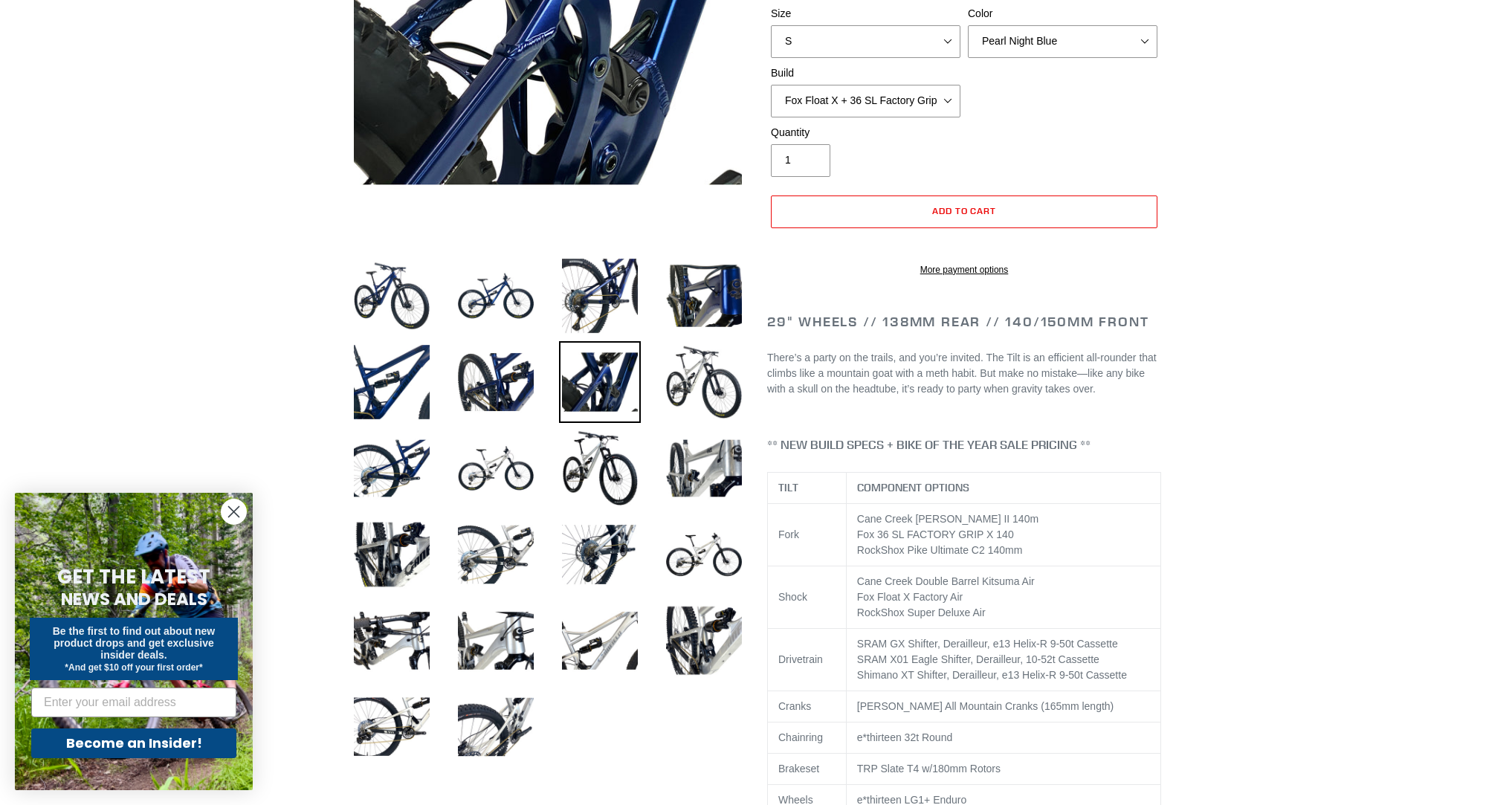
scroll to position [41, 0]
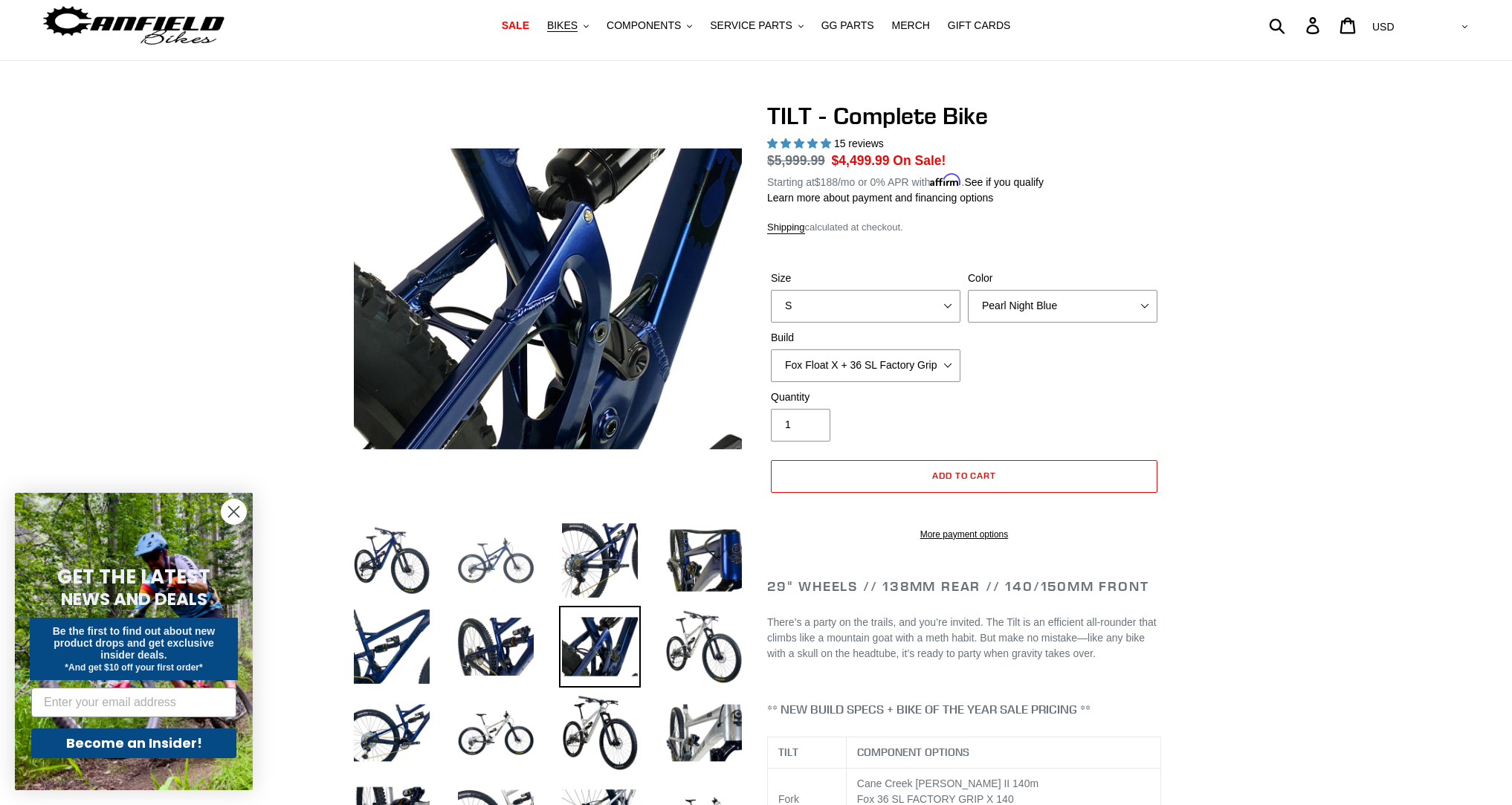
click at [512, 557] on img at bounding box center [496, 560] width 82 height 82
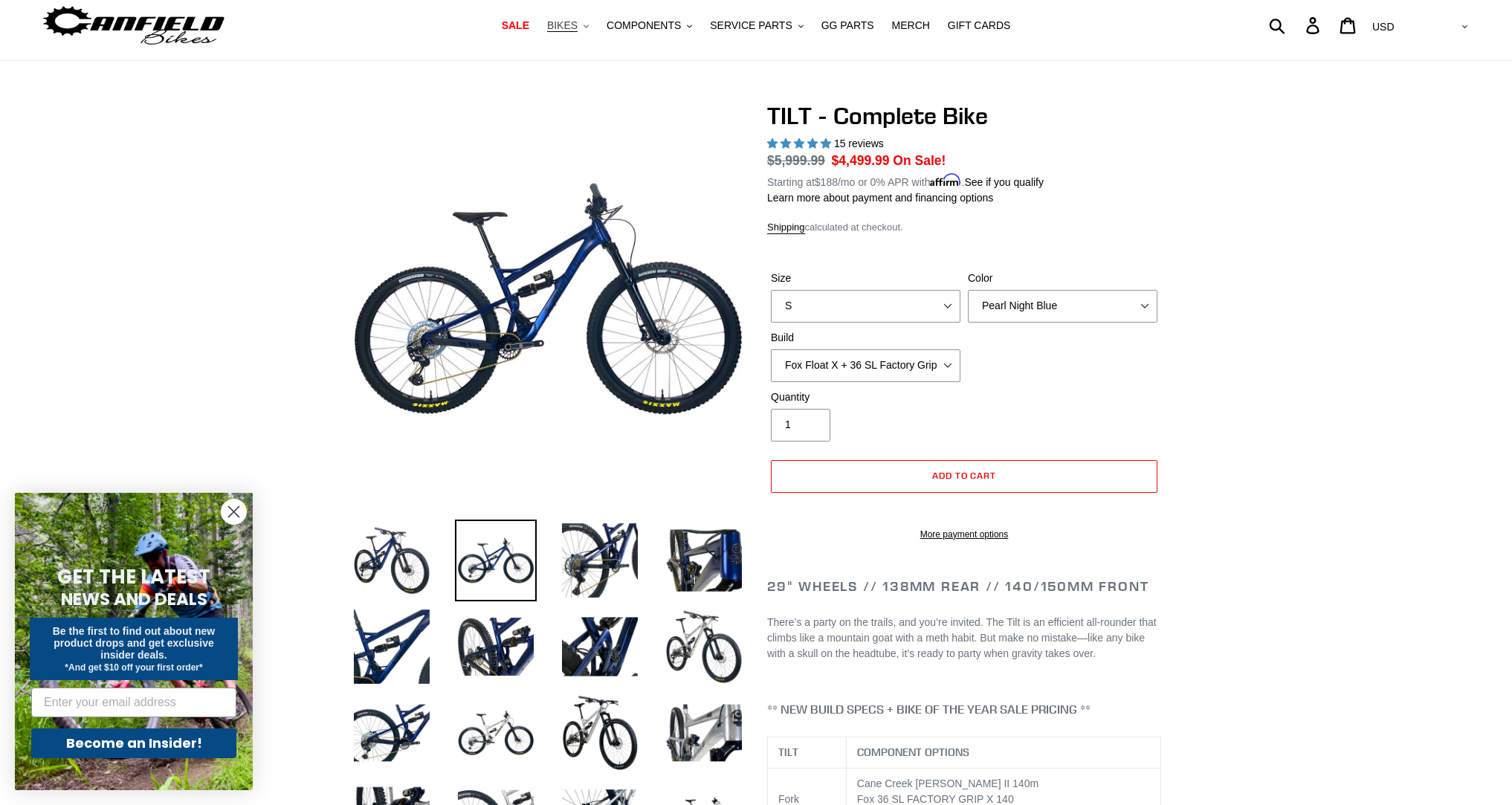
click at [589, 24] on icon ".cls-1{fill:#231f20}" at bounding box center [586, 26] width 5 height 5
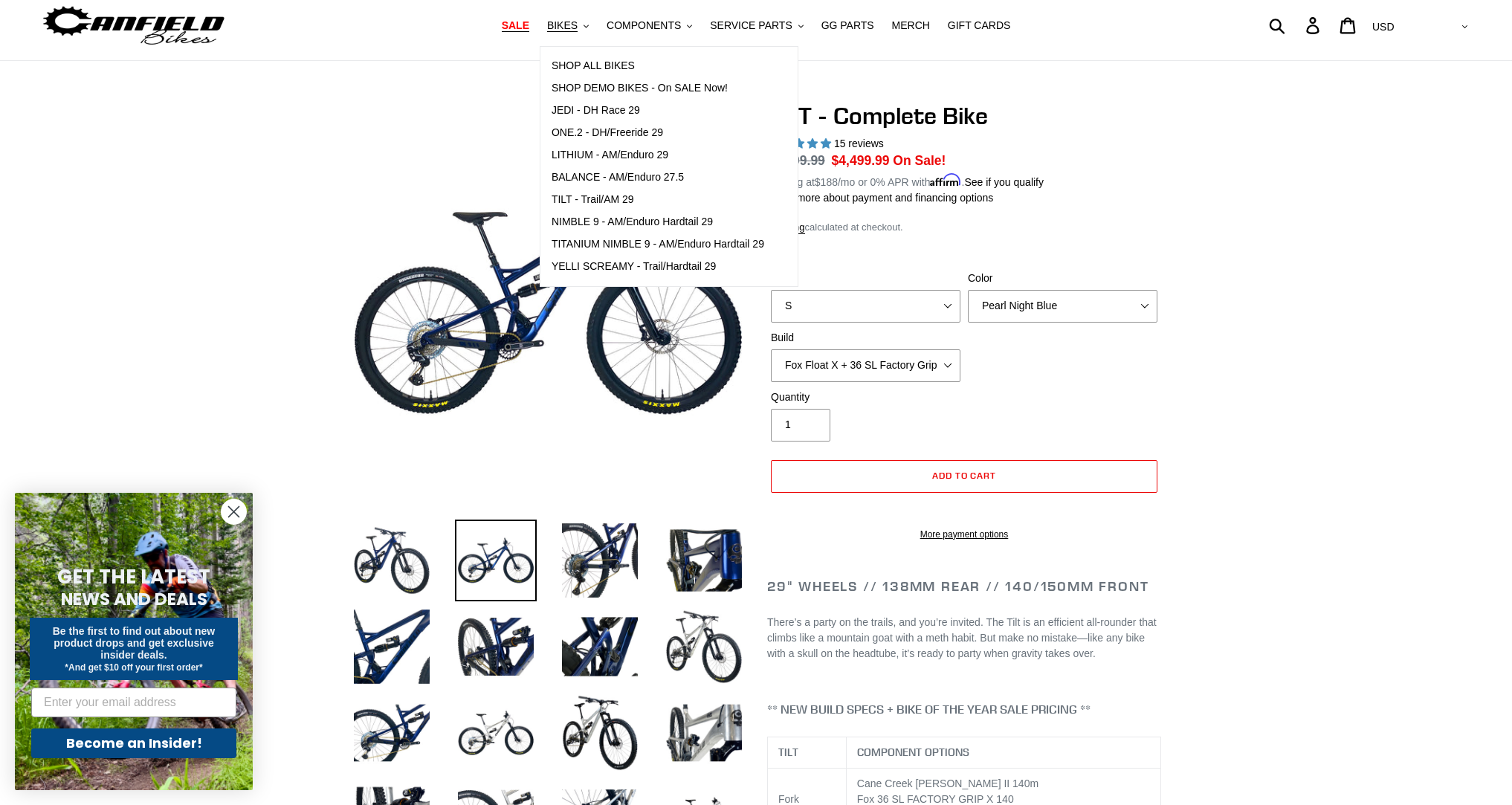
click at [529, 28] on span "SALE" at bounding box center [515, 25] width 28 height 13
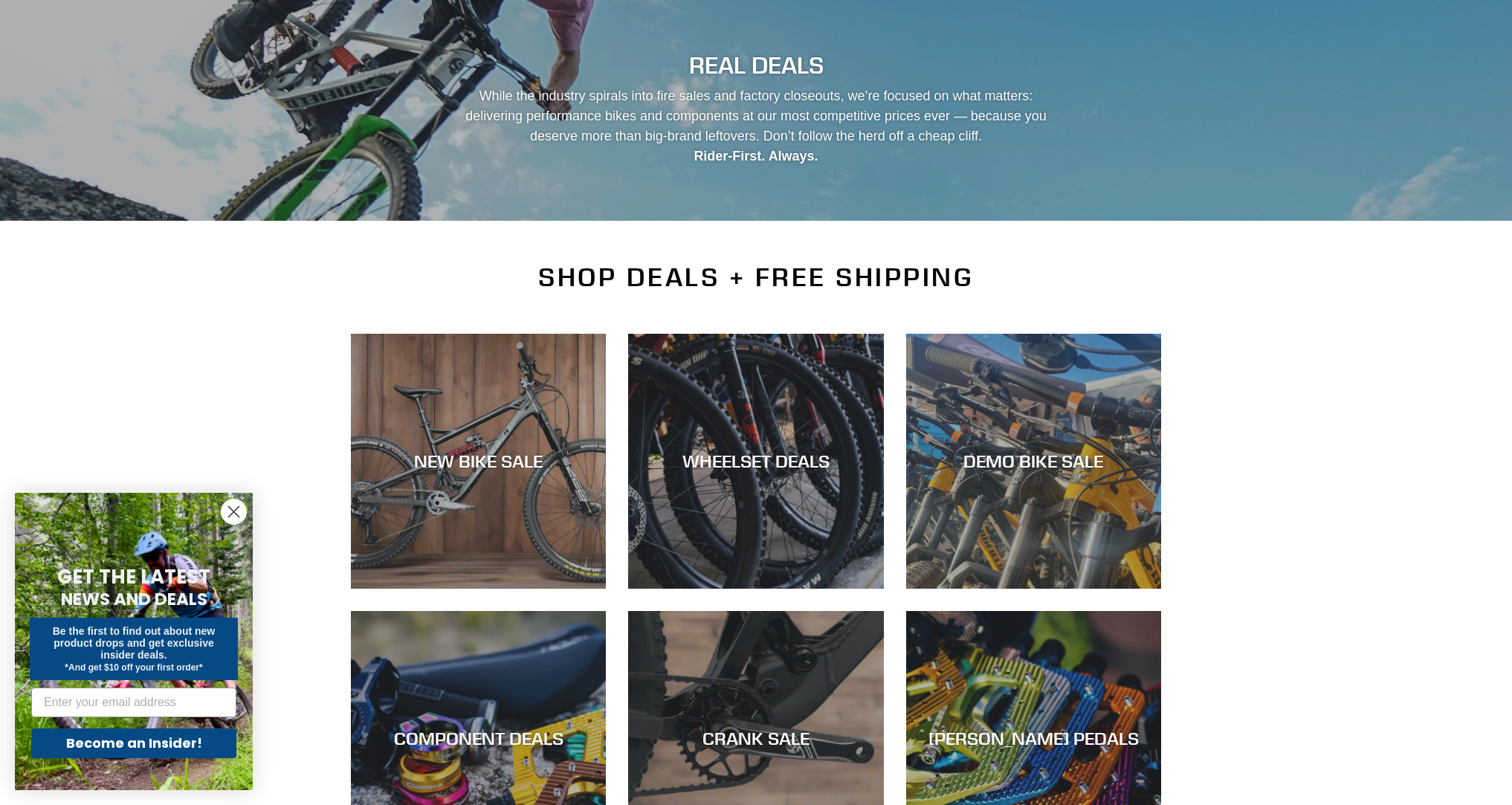
scroll to position [211, 0]
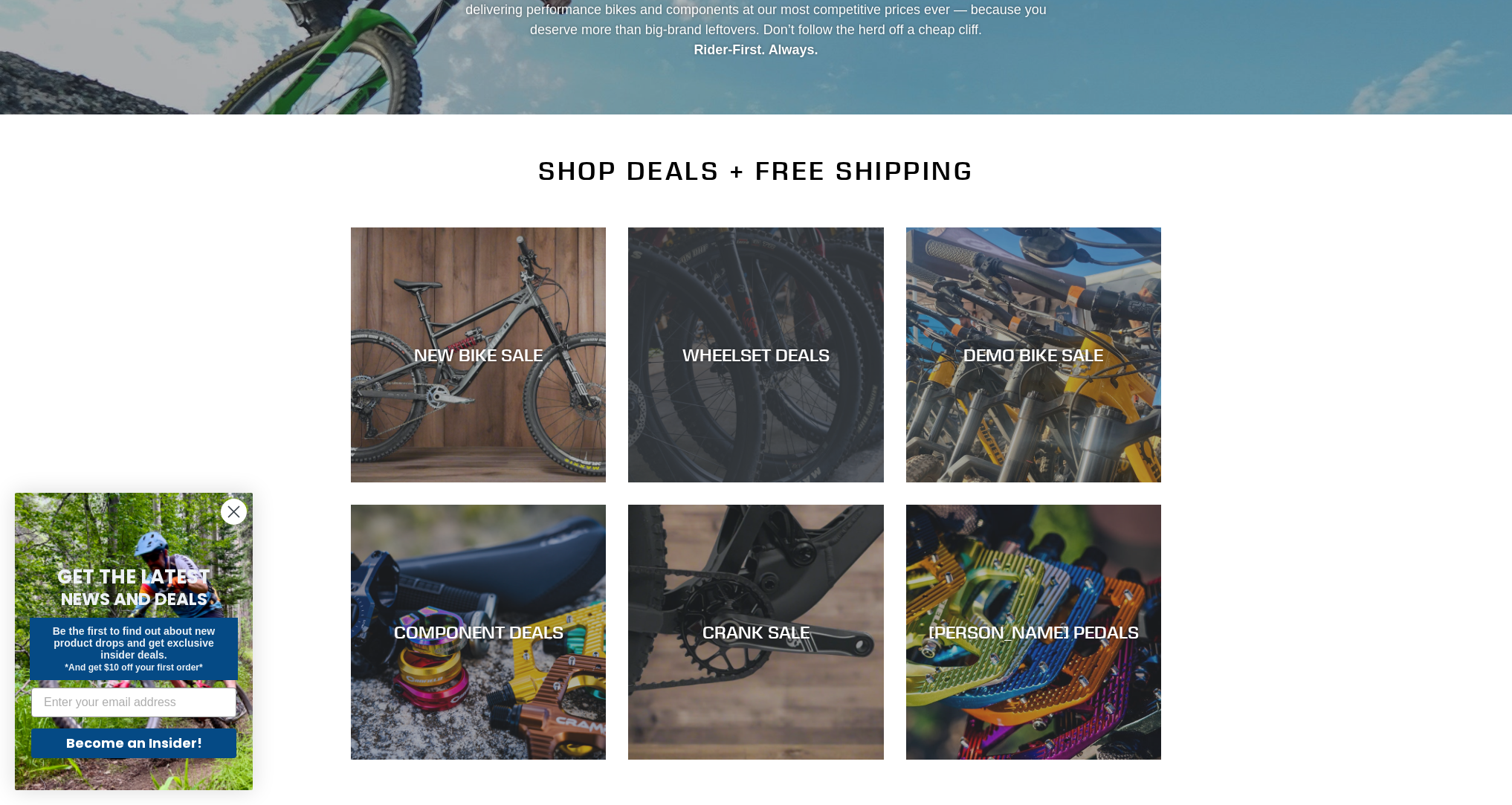
click at [818, 482] on div "WHEELSET DEALS" at bounding box center [755, 482] width 255 height 0
